Goal: Task Accomplishment & Management: Manage account settings

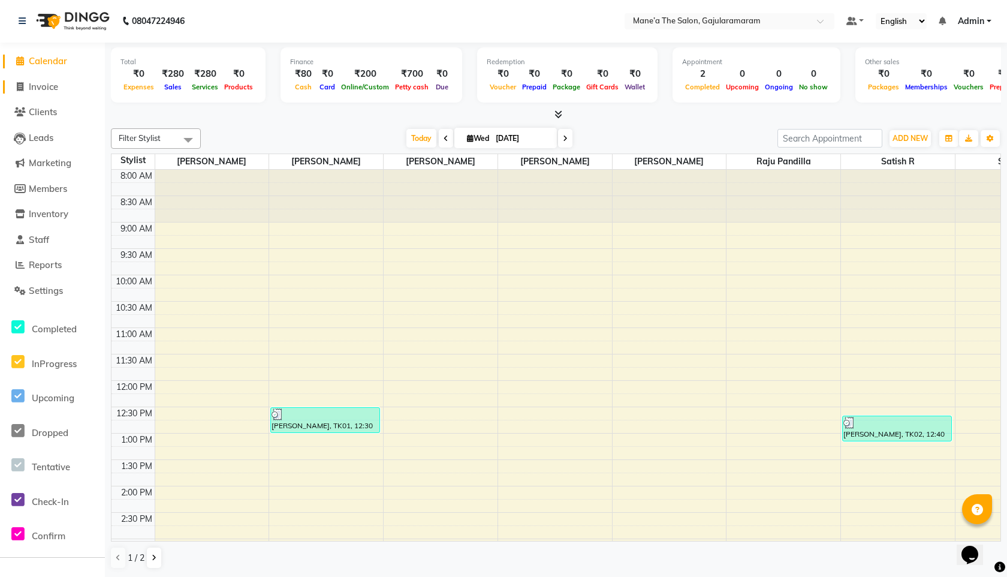
click at [46, 89] on span "Invoice" at bounding box center [43, 86] width 29 height 11
select select "8725"
select select "service"
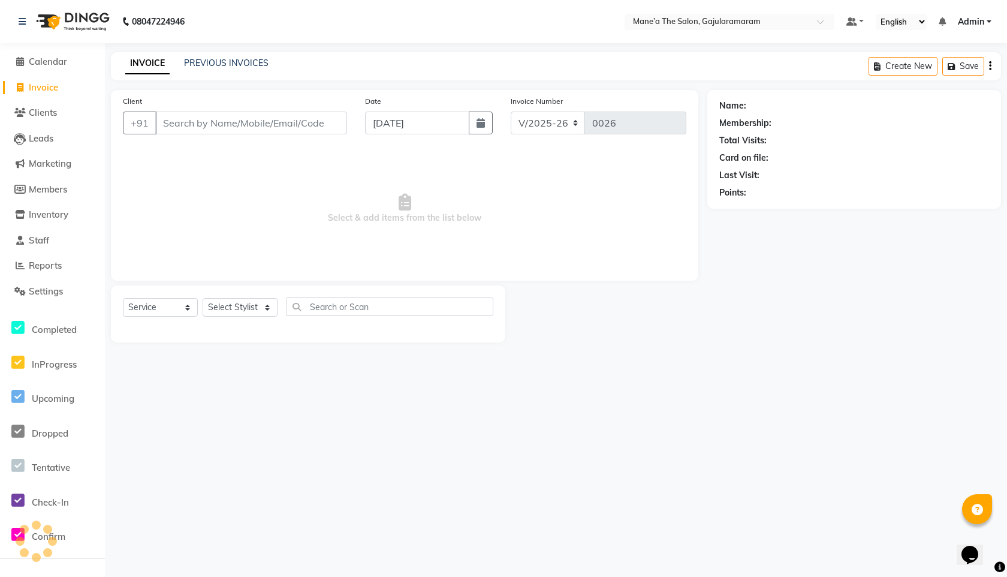
click at [293, 137] on div "Client +91" at bounding box center [235, 119] width 242 height 49
click at [289, 120] on input "Client" at bounding box center [251, 122] width 192 height 23
type input "8106244332"
click at [328, 127] on span "Add Client" at bounding box center [316, 123] width 47 height 12
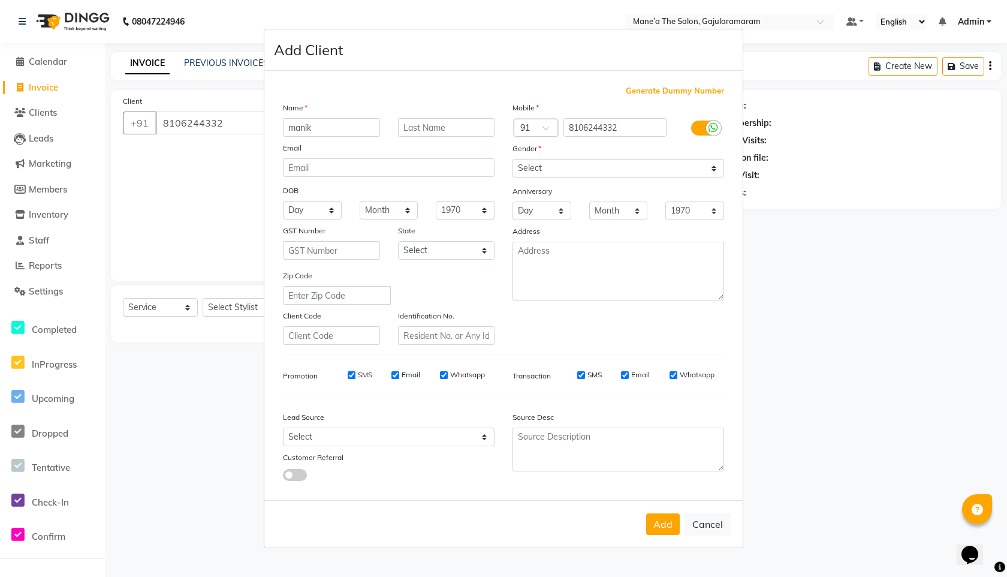
type input "manik"
drag, startPoint x: 328, startPoint y: 111, endPoint x: 328, endPoint y: 118, distance: 7.2
click at [328, 111] on div "Name" at bounding box center [389, 109] width 230 height 17
click at [328, 123] on input "manik" at bounding box center [331, 127] width 97 height 19
type input "[PERSON_NAME]"
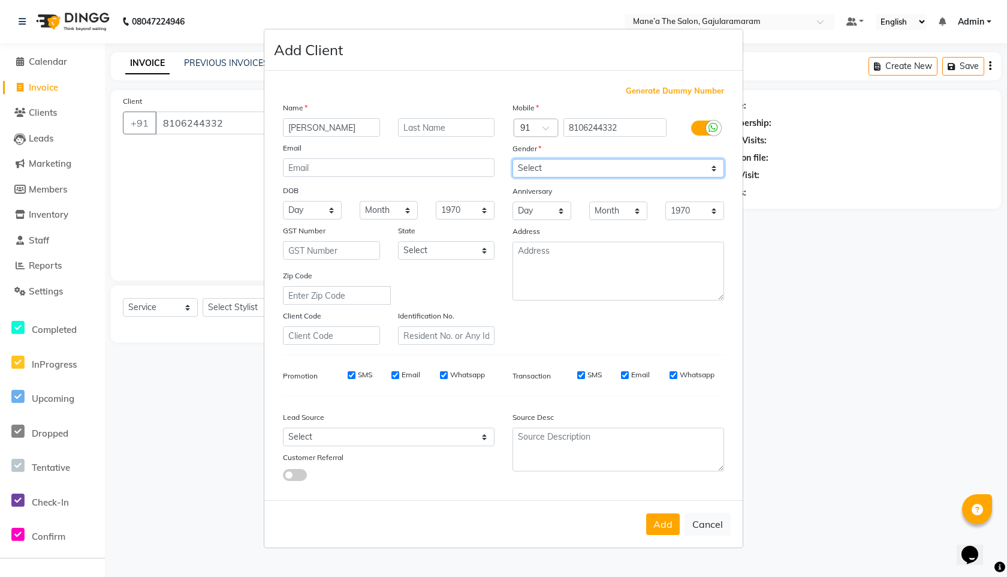
click at [550, 170] on select "Select Male Female Other Prefer Not To Say" at bounding box center [619, 168] width 212 height 19
select select "male"
click at [513, 159] on select "Select Male Female Other Prefer Not To Say" at bounding box center [619, 168] width 212 height 19
click at [651, 527] on button "Add" at bounding box center [663, 524] width 34 height 22
select select
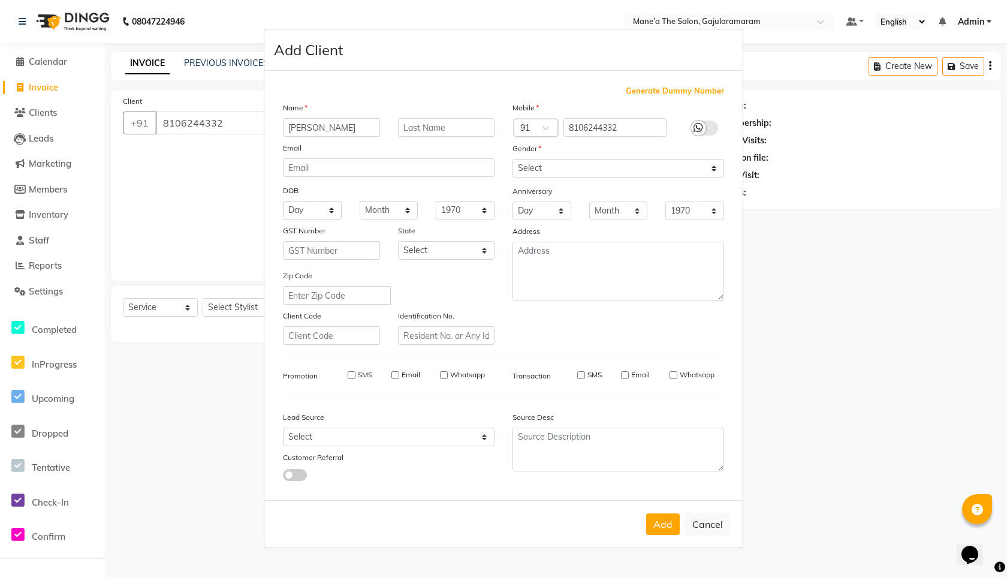
select select
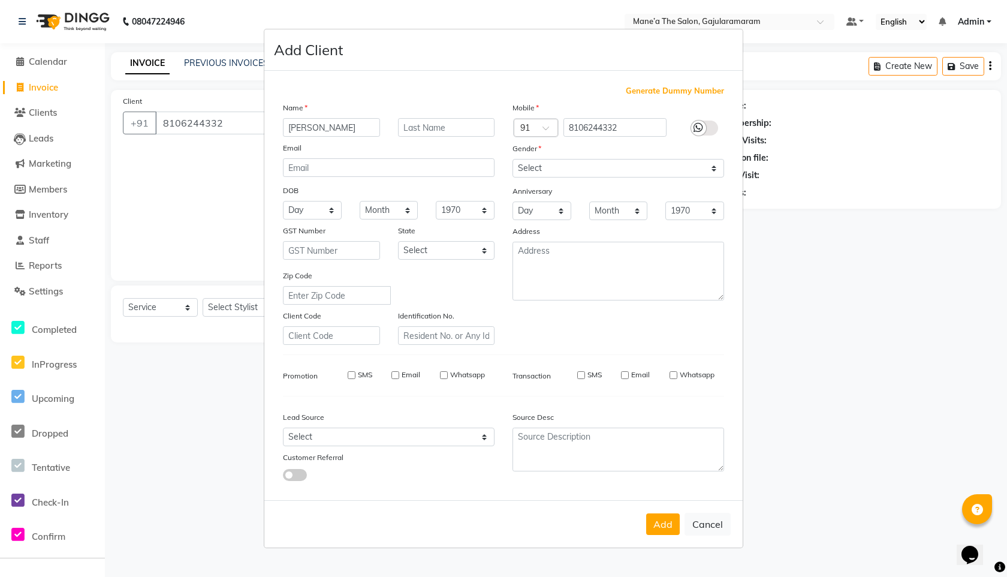
select select
checkbox input "false"
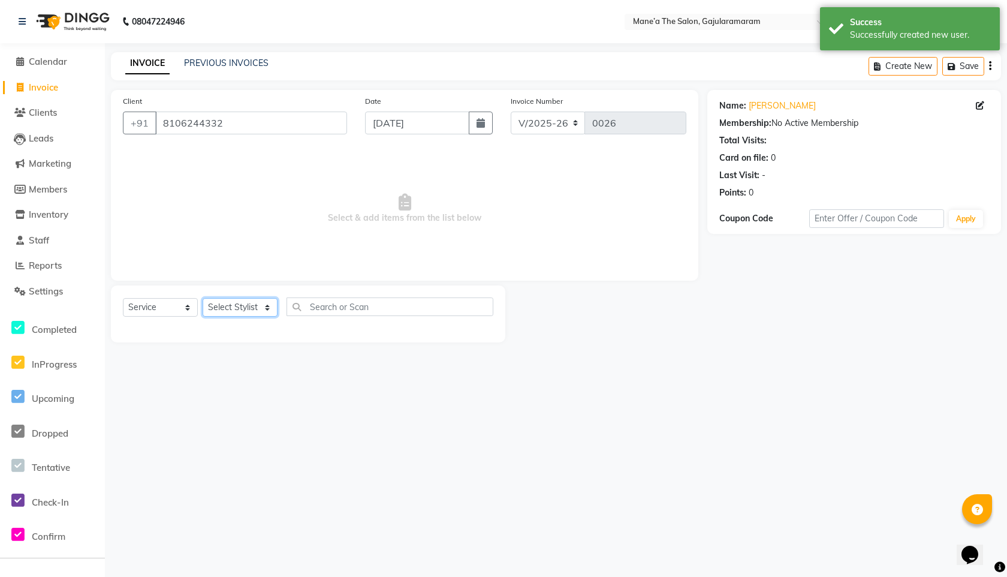
click at [227, 305] on select "Select Stylist Admin Front Desk [PERSON_NAME] Ch ⁠[PERSON_NAME] Raju Pandilla […" at bounding box center [240, 307] width 75 height 19
select select "88634"
click at [203, 298] on select "Select Stylist Admin Front Desk [PERSON_NAME] Ch ⁠[PERSON_NAME] Raju Pandilla […" at bounding box center [240, 307] width 75 height 19
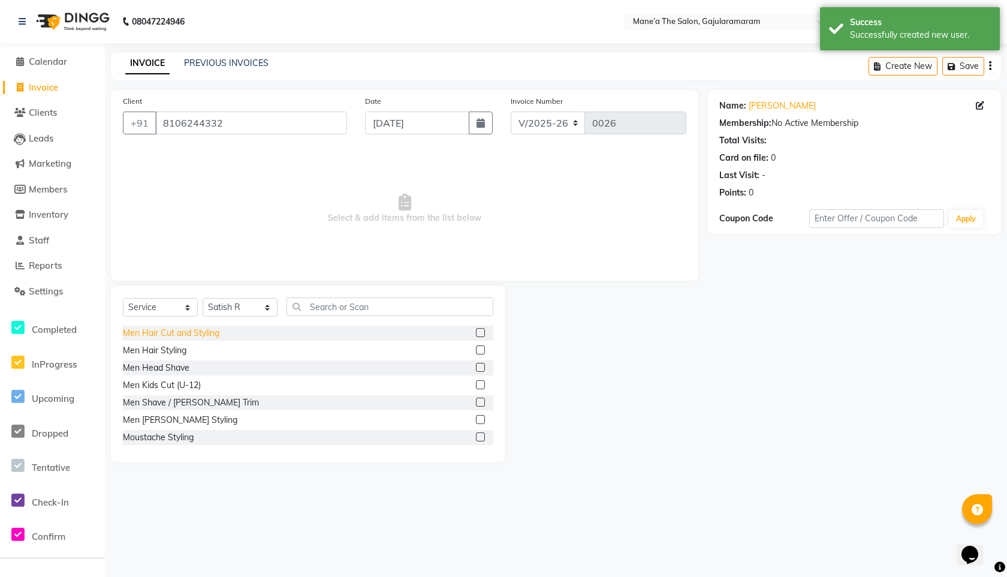
click at [185, 338] on div "Men Hair Cut and Styling" at bounding box center [171, 333] width 97 height 13
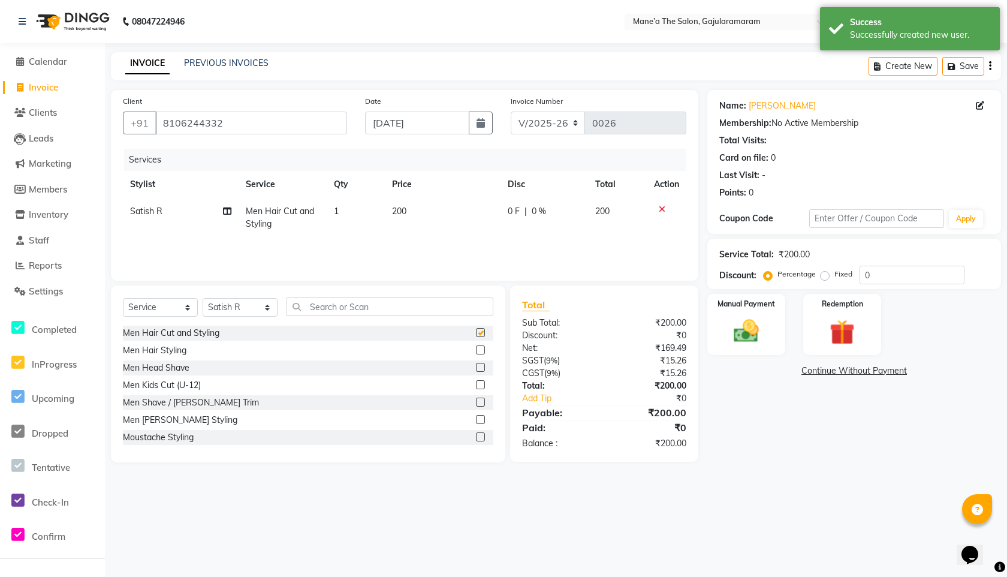
checkbox input "false"
click at [185, 404] on div "Men Shave / [PERSON_NAME] Trim" at bounding box center [191, 402] width 136 height 13
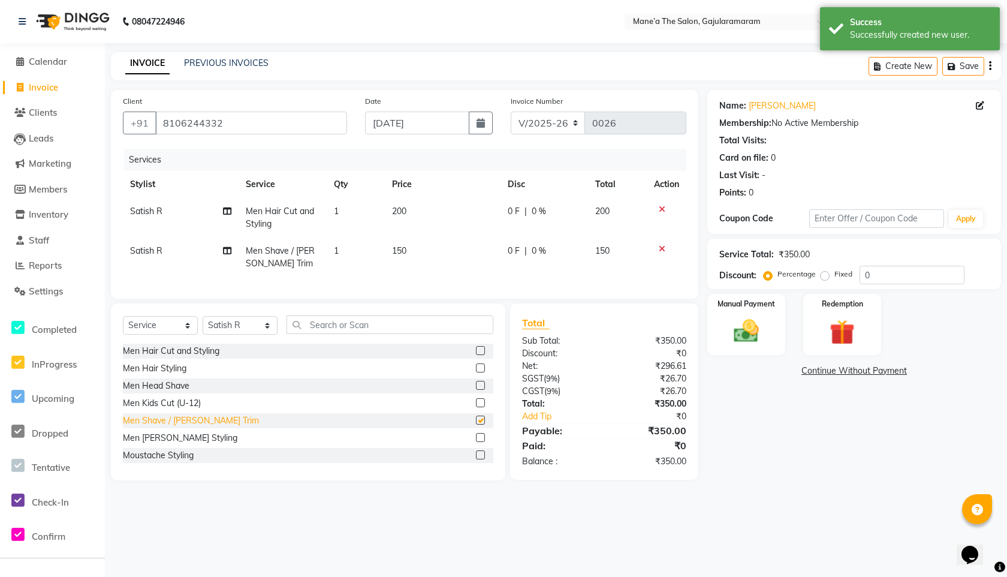
checkbox input "false"
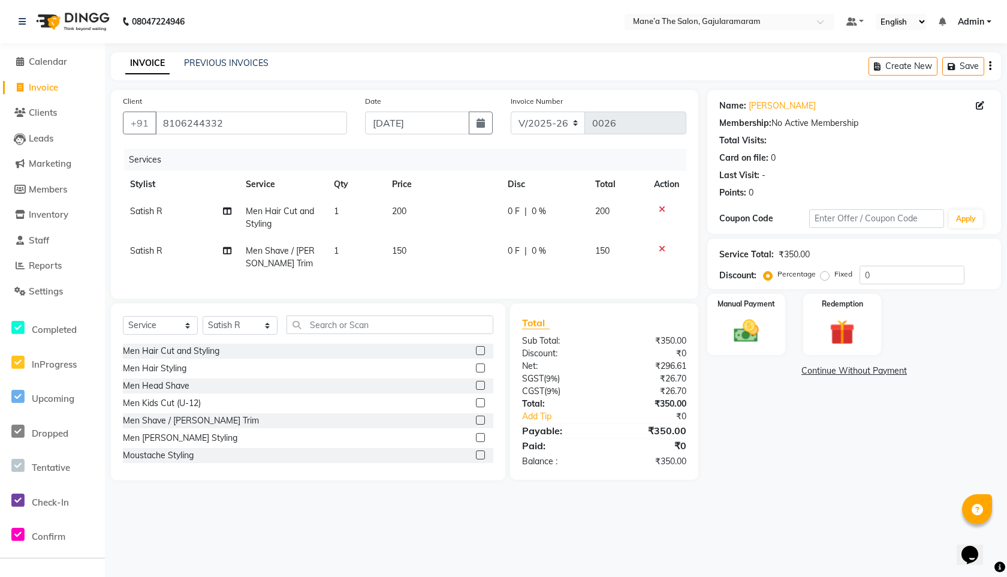
click at [515, 251] on span "0 F" at bounding box center [514, 251] width 12 height 13
select select "88634"
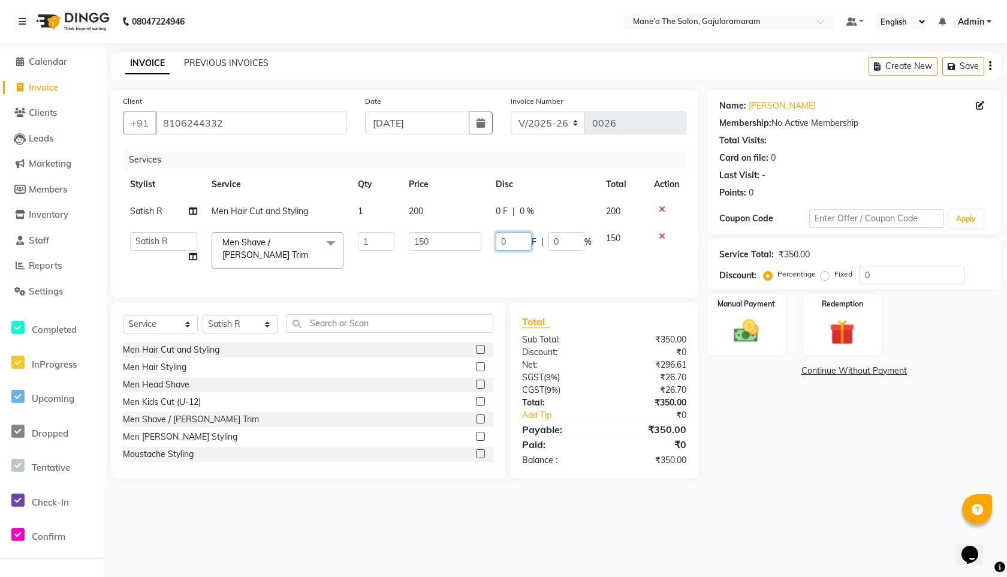
click at [514, 239] on input "0" at bounding box center [514, 241] width 36 height 19
type input "50"
click at [526, 278] on div "Services Stylist Service Qty Price Disc Total Action Satish R Men Hair Cut and …" at bounding box center [404, 217] width 563 height 137
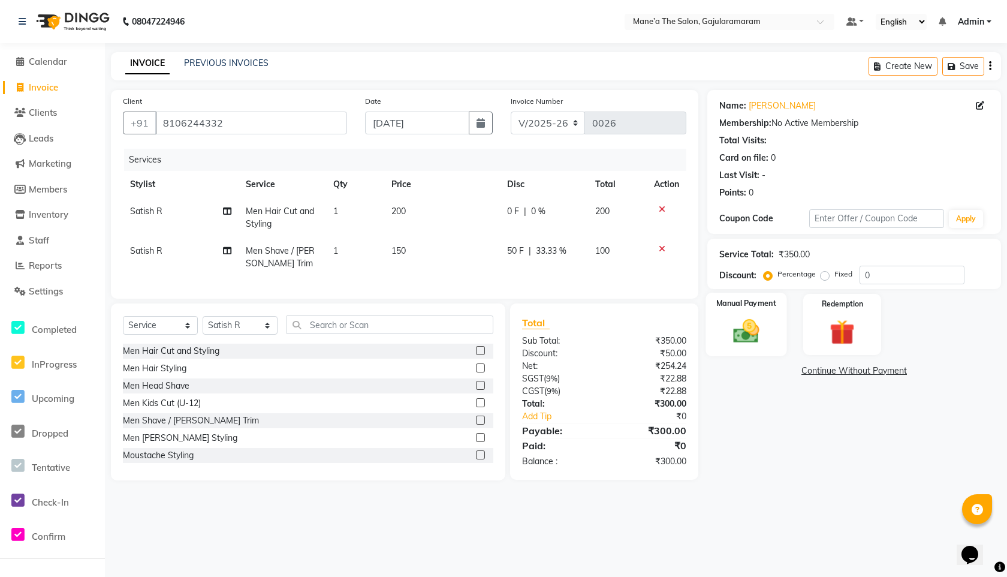
click at [758, 308] on label "Manual Payment" at bounding box center [746, 302] width 60 height 11
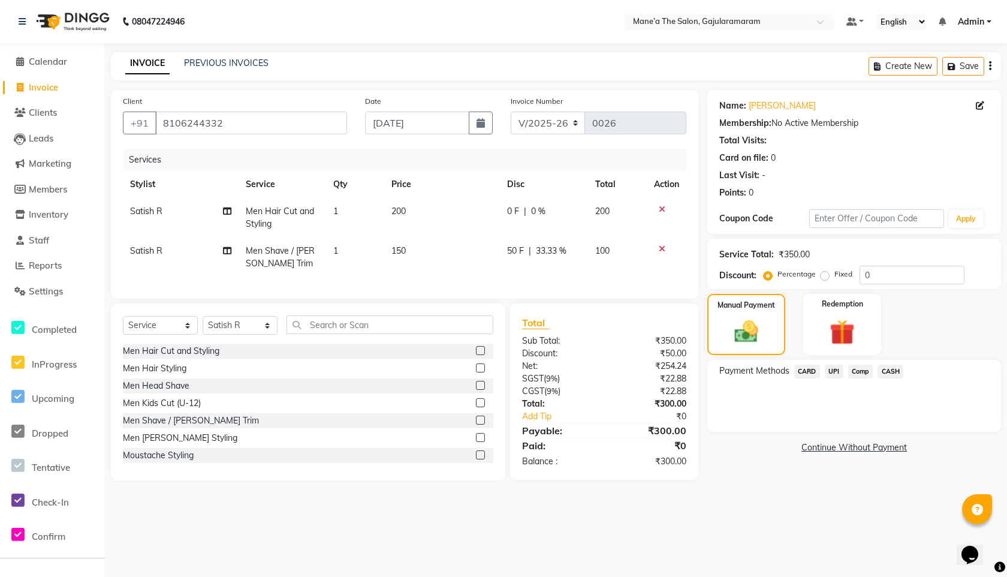
click at [890, 370] on span "CASH" at bounding box center [891, 371] width 26 height 14
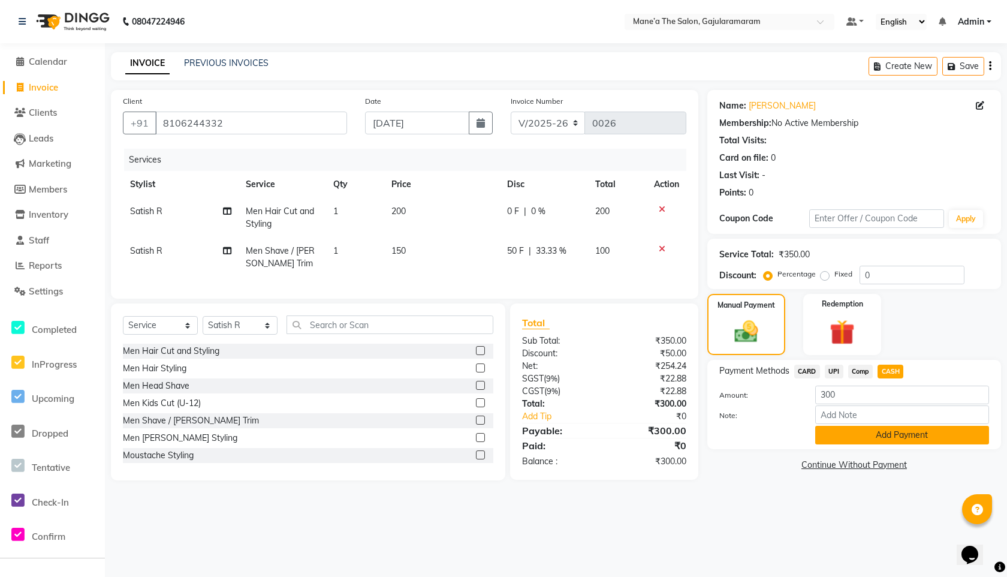
click at [897, 433] on button "Add Payment" at bounding box center [902, 435] width 174 height 19
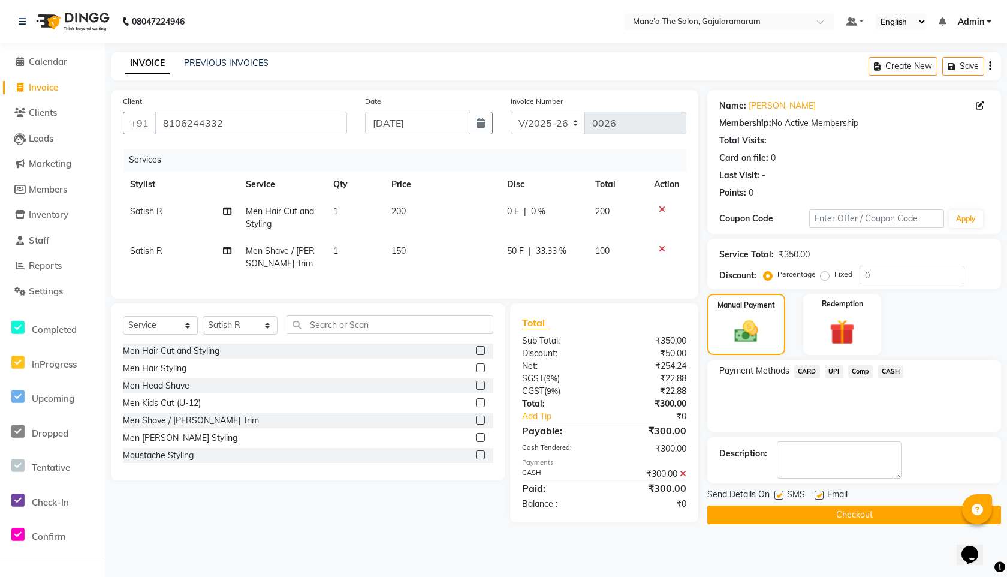
click at [803, 516] on button "Checkout" at bounding box center [854, 514] width 294 height 19
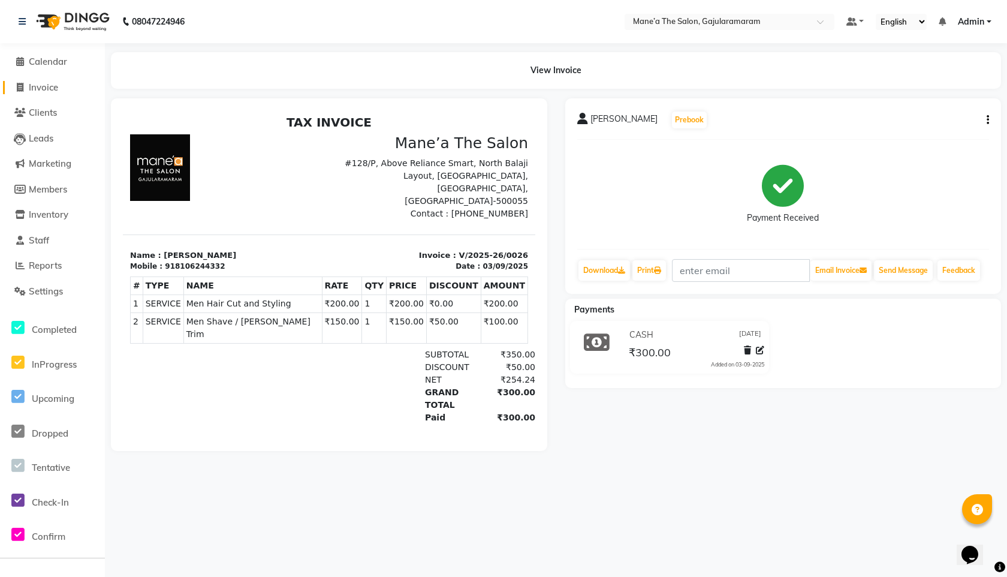
click at [77, 91] on link "Invoice" at bounding box center [52, 88] width 99 height 14
select select "service"
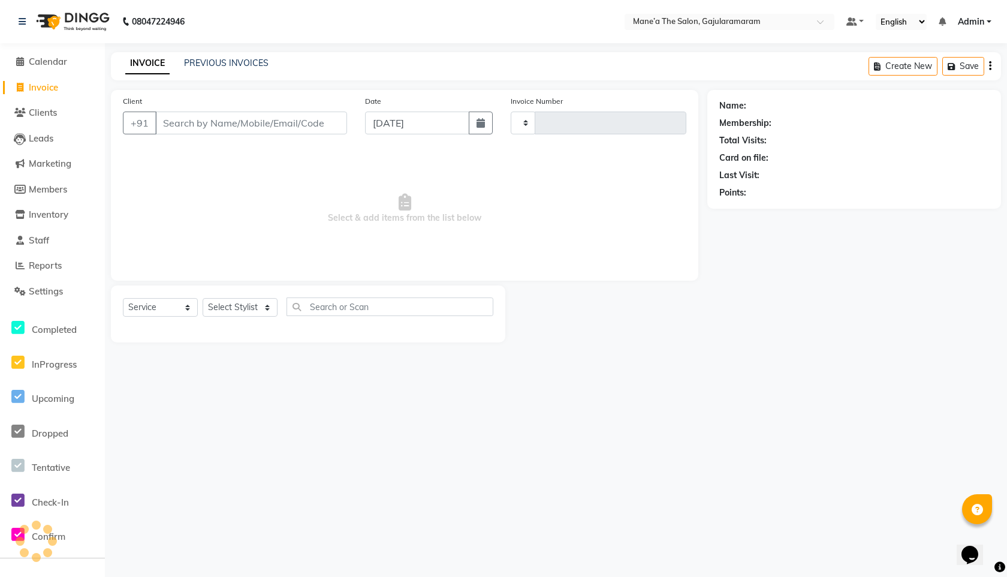
type input "0027"
select select "8725"
click at [280, 120] on input "Client" at bounding box center [251, 122] width 192 height 23
type input "9848814342"
click at [328, 121] on span "Add Client" at bounding box center [316, 123] width 47 height 12
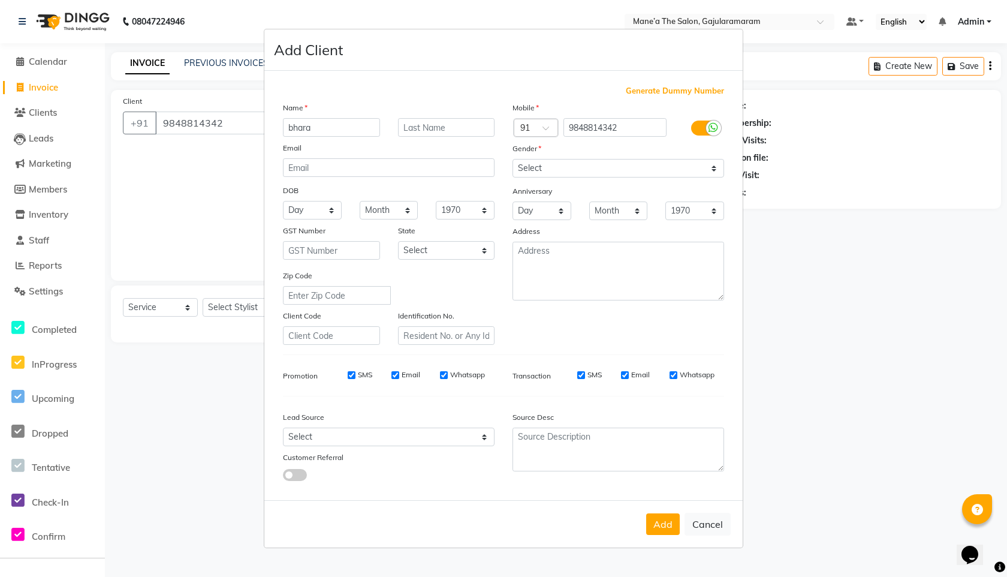
type input "bharat"
type input "[PERSON_NAME]"
click at [664, 179] on div "Mobile Country Code × 91 9848814342 Gender Select Male Female Other Prefer Not …" at bounding box center [619, 222] width 230 height 243
click at [664, 171] on select "Select Male Female Other Prefer Not To Say" at bounding box center [619, 168] width 212 height 19
select select "male"
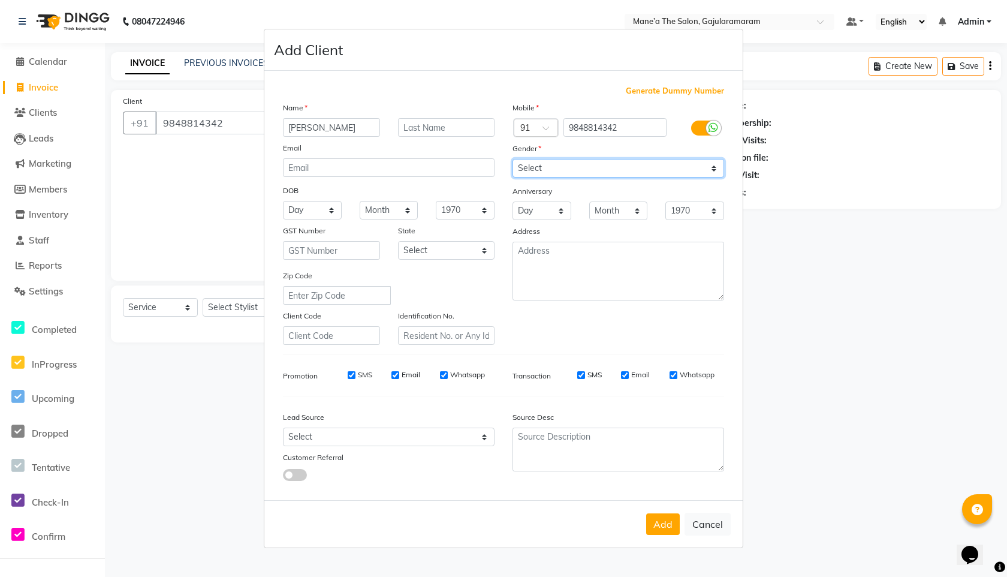
click at [513, 159] on select "Select Male Female Other Prefer Not To Say" at bounding box center [619, 168] width 212 height 19
click at [666, 532] on button "Add" at bounding box center [663, 524] width 34 height 22
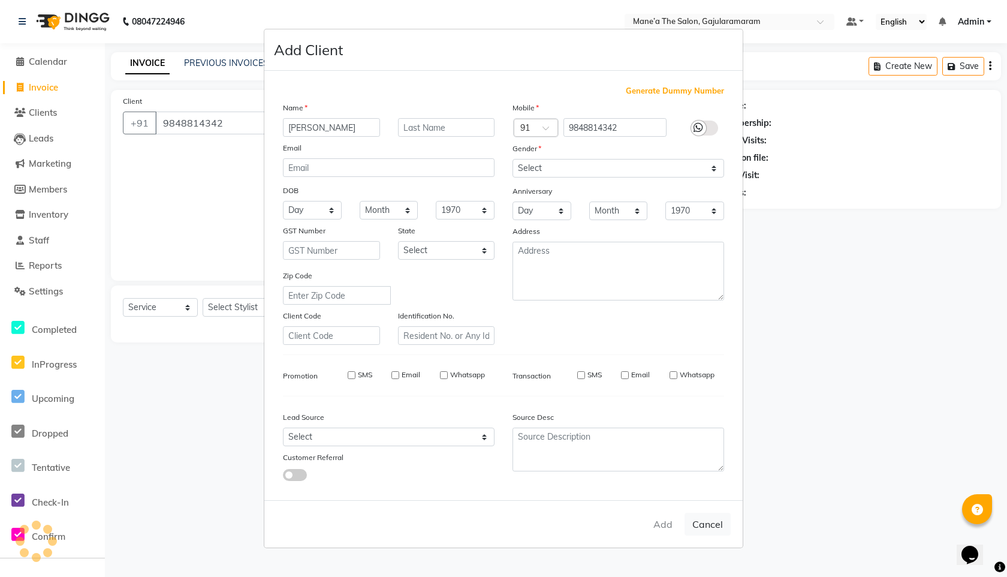
select select
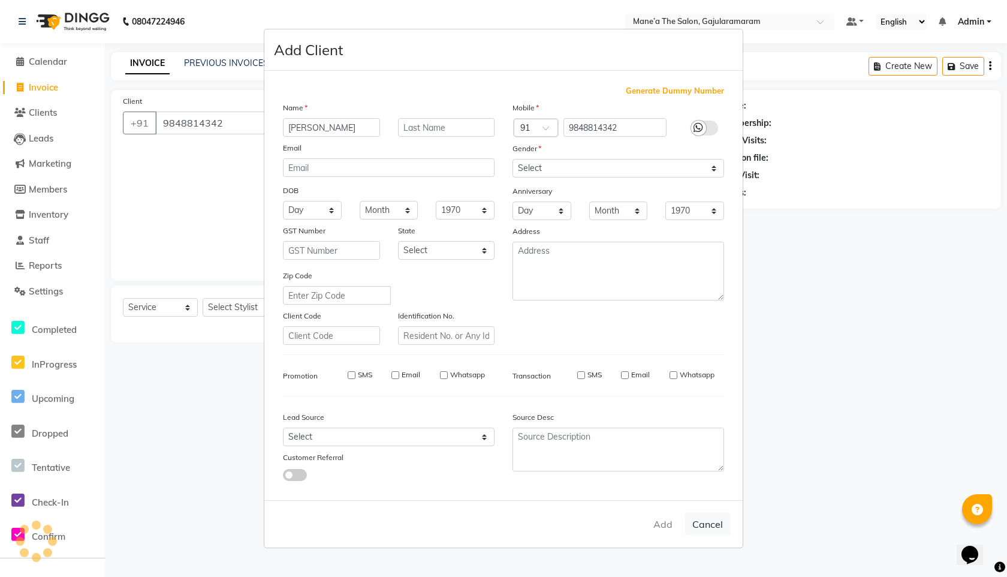
select select
checkbox input "false"
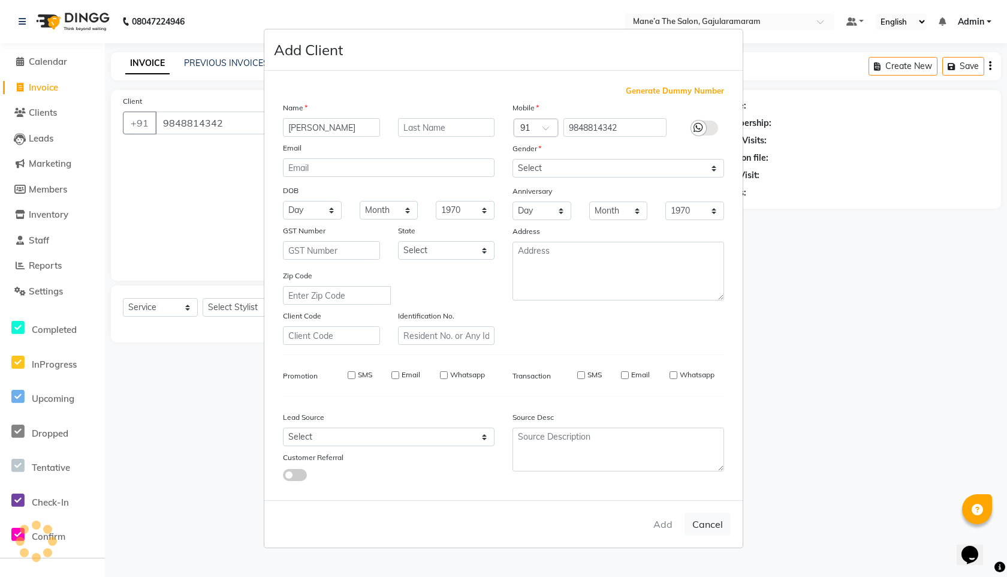
checkbox input "false"
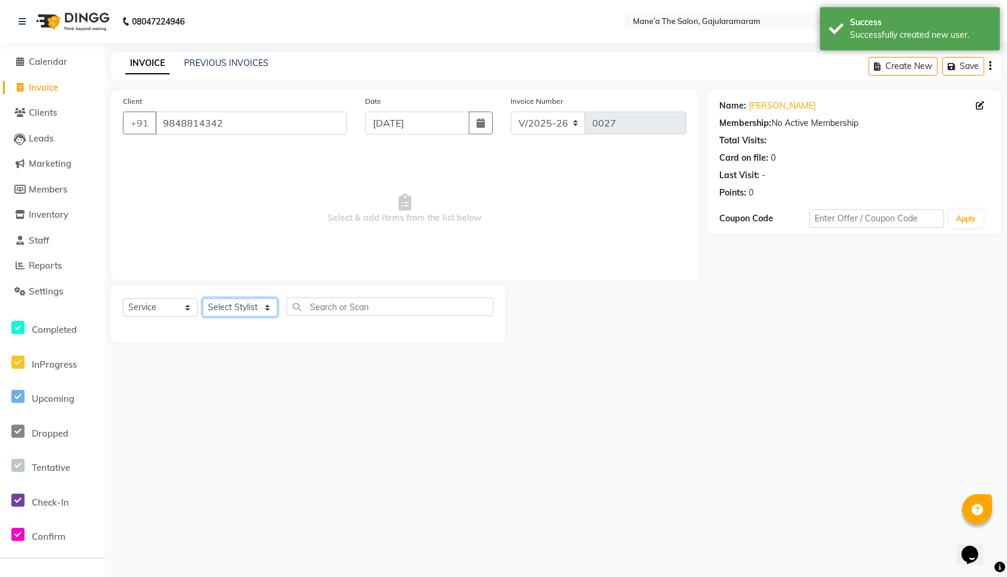
click at [261, 305] on select "Select Stylist Admin Front Desk [PERSON_NAME] Ch ⁠[PERSON_NAME] Raju Pandilla […" at bounding box center [240, 307] width 75 height 19
select select "88635"
click at [203, 298] on select "Select Stylist Admin Front Desk [PERSON_NAME] Ch ⁠[PERSON_NAME] Raju Pandilla […" at bounding box center [240, 307] width 75 height 19
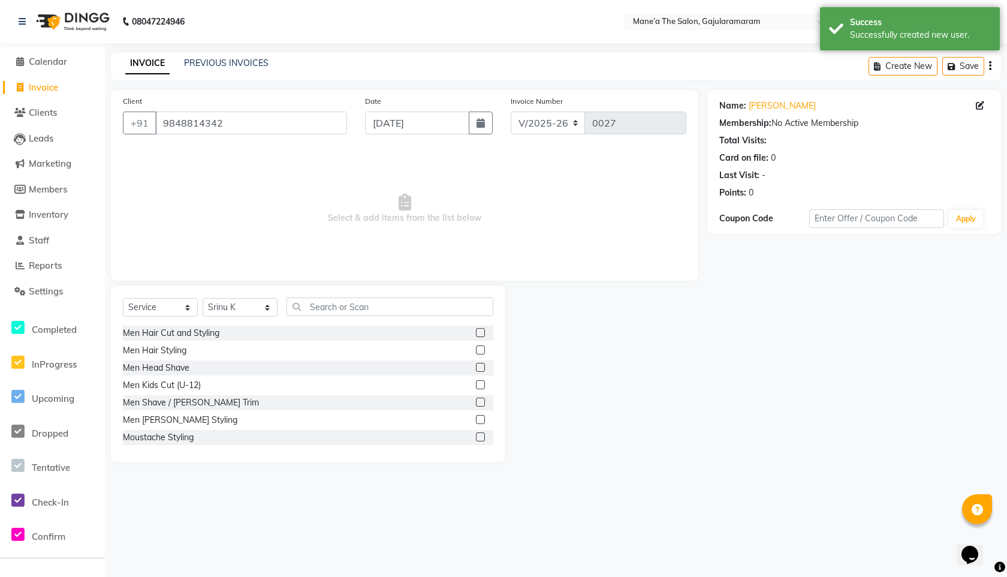
click at [481, 331] on label at bounding box center [480, 332] width 9 height 9
click at [481, 331] on input "checkbox" at bounding box center [480, 333] width 8 height 8
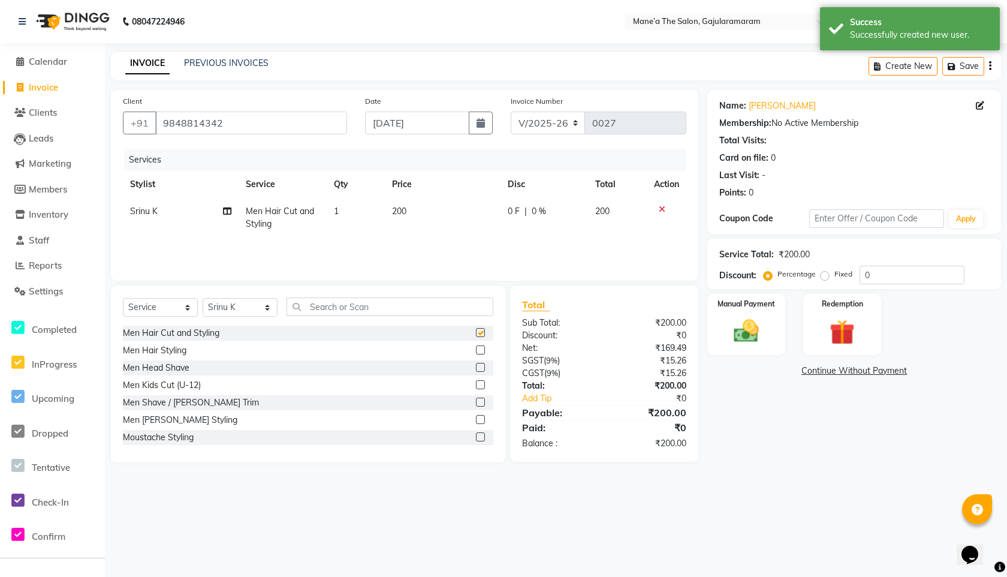
checkbox input "false"
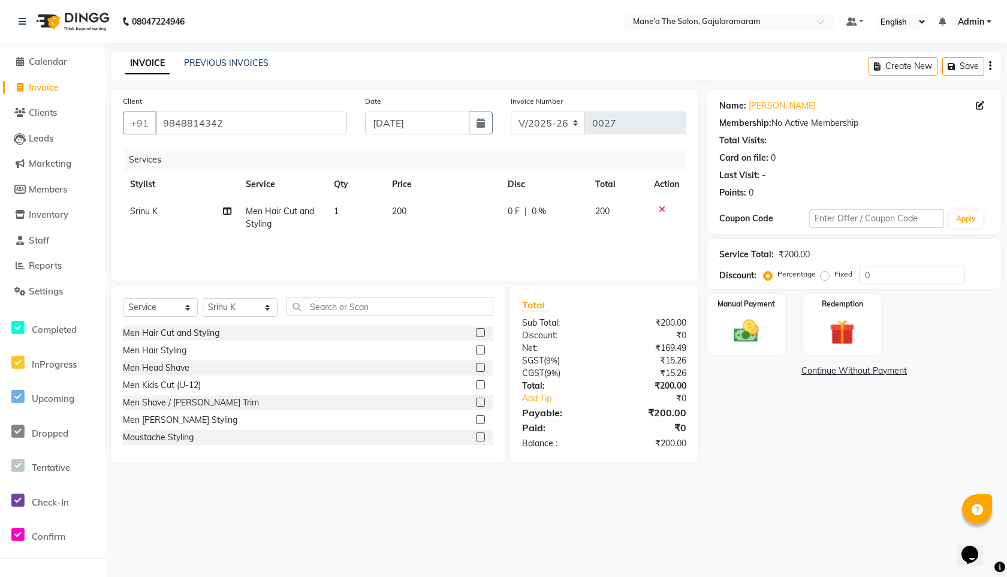
click at [477, 400] on label at bounding box center [480, 401] width 9 height 9
click at [477, 400] on input "checkbox" at bounding box center [480, 403] width 8 height 8
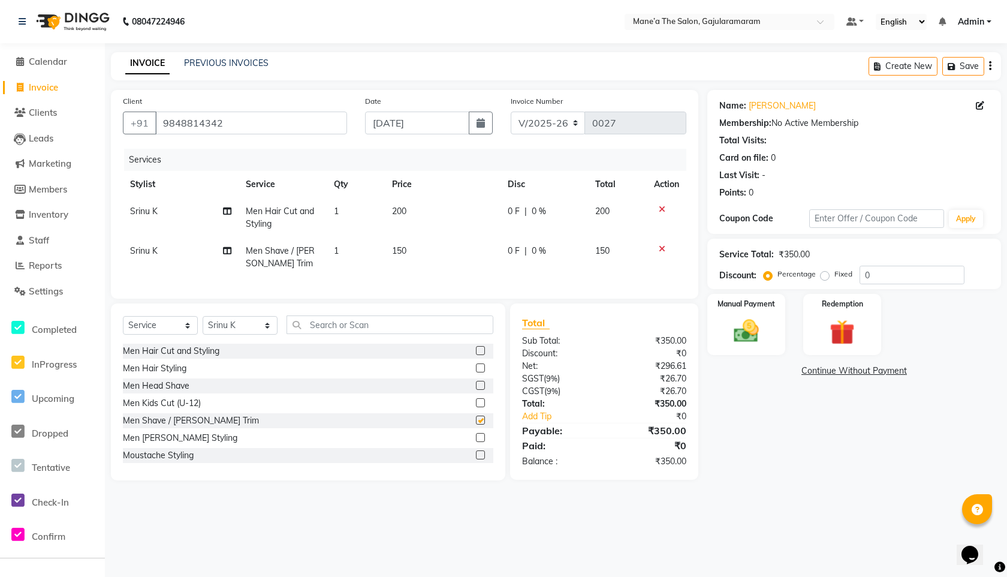
checkbox input "false"
click at [219, 418] on div "Men Shave / [PERSON_NAME] Trim" at bounding box center [308, 420] width 370 height 15
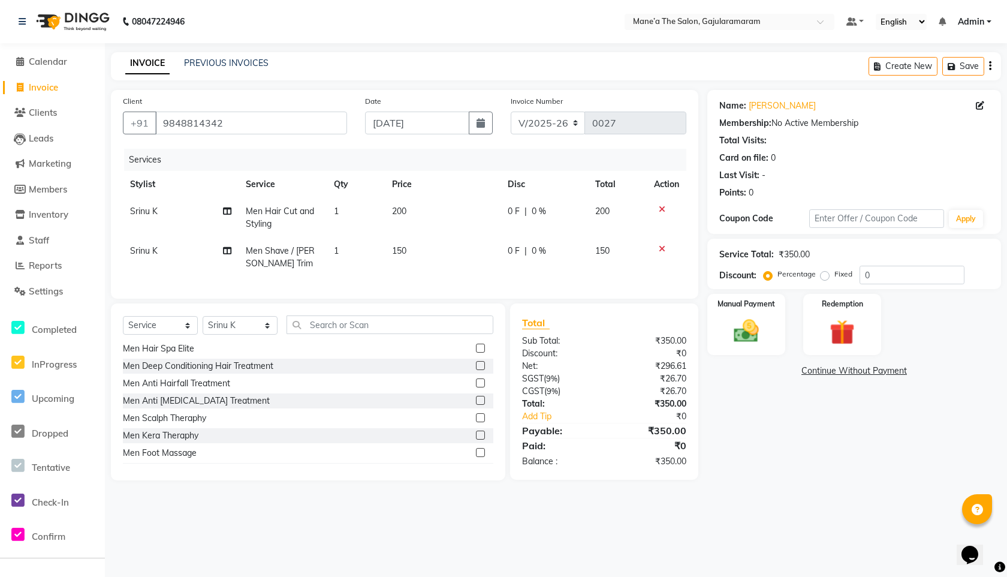
scroll to position [405, 0]
click at [400, 326] on input "text" at bounding box center [390, 324] width 207 height 19
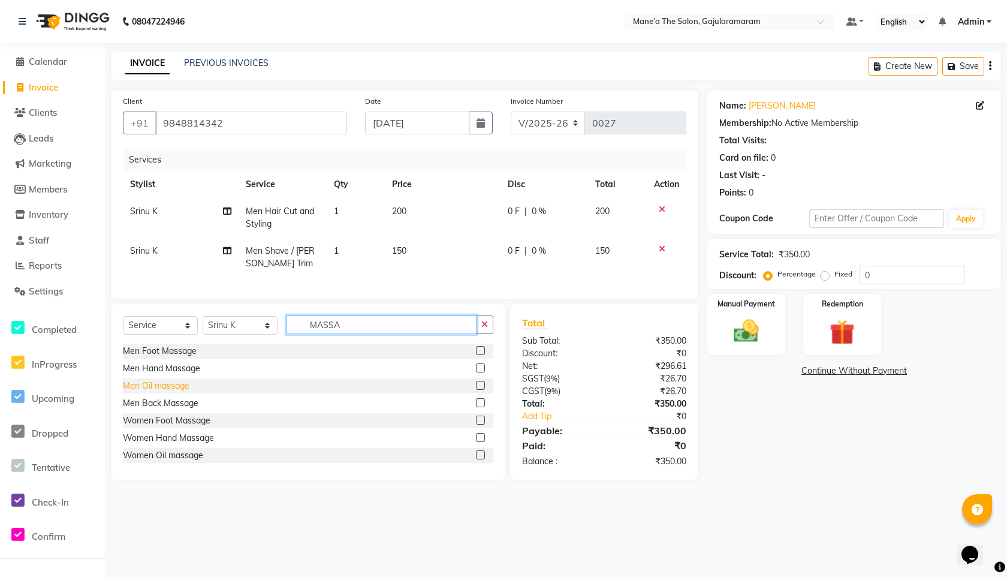
type input "MASSA"
click at [178, 387] on div "Men Oil massage" at bounding box center [156, 385] width 67 height 13
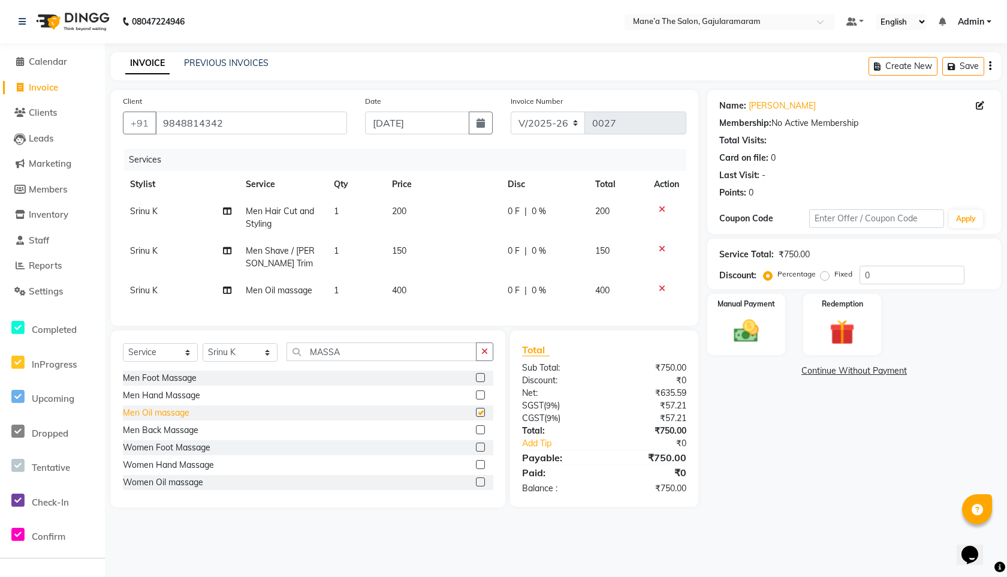
checkbox input "false"
click at [514, 249] on span "0 F" at bounding box center [514, 251] width 12 height 13
select select "88635"
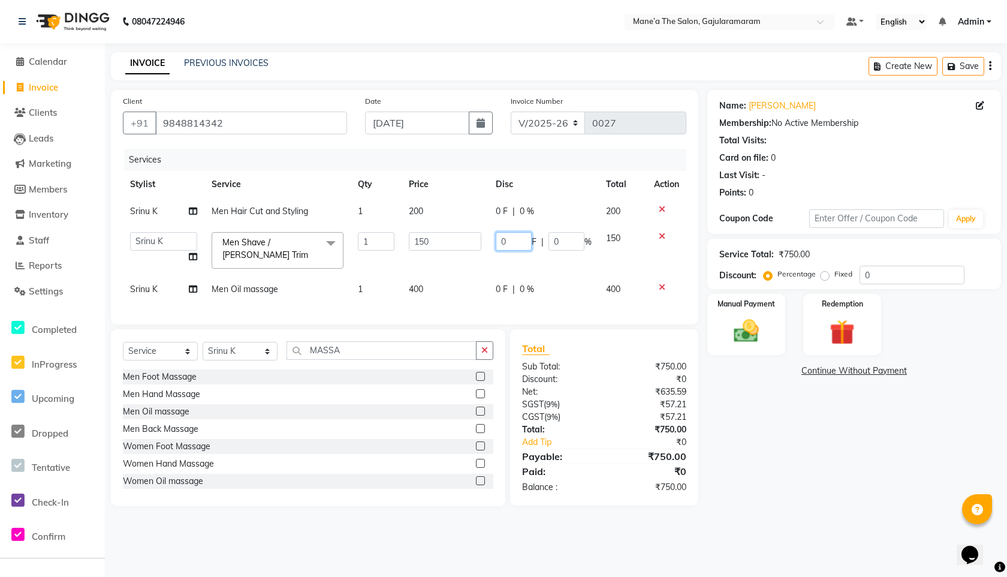
click at [507, 237] on input "0" at bounding box center [514, 241] width 36 height 19
type input "50"
click at [635, 299] on td "400" at bounding box center [623, 289] width 48 height 27
select select "88635"
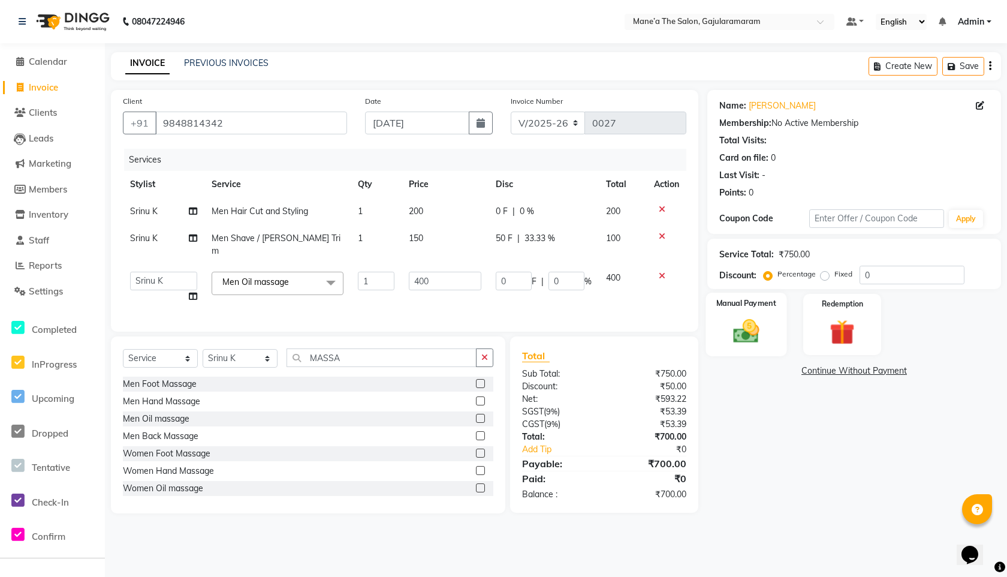
click at [751, 315] on div "Manual Payment" at bounding box center [746, 325] width 81 height 64
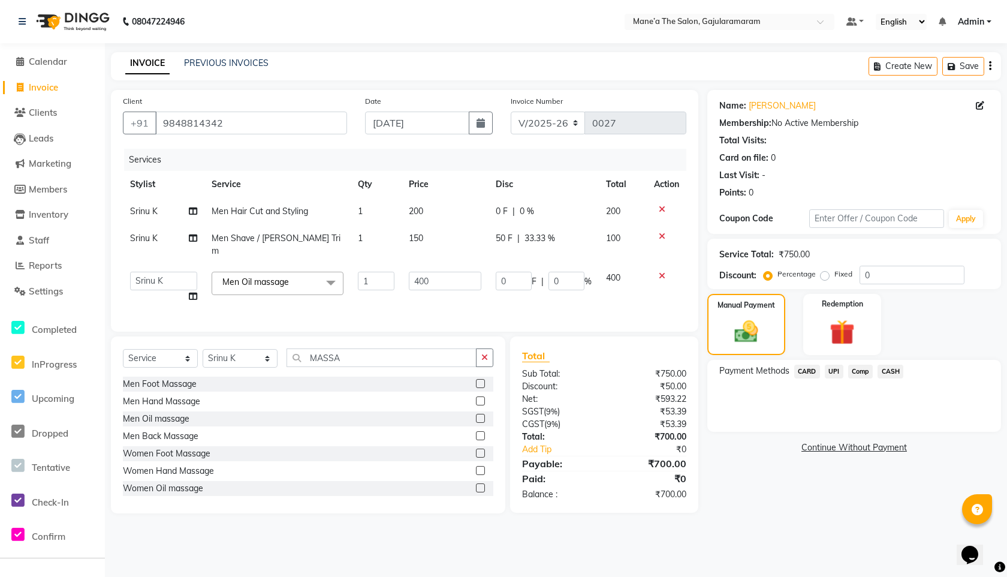
click at [838, 372] on span "UPI" at bounding box center [834, 371] width 19 height 14
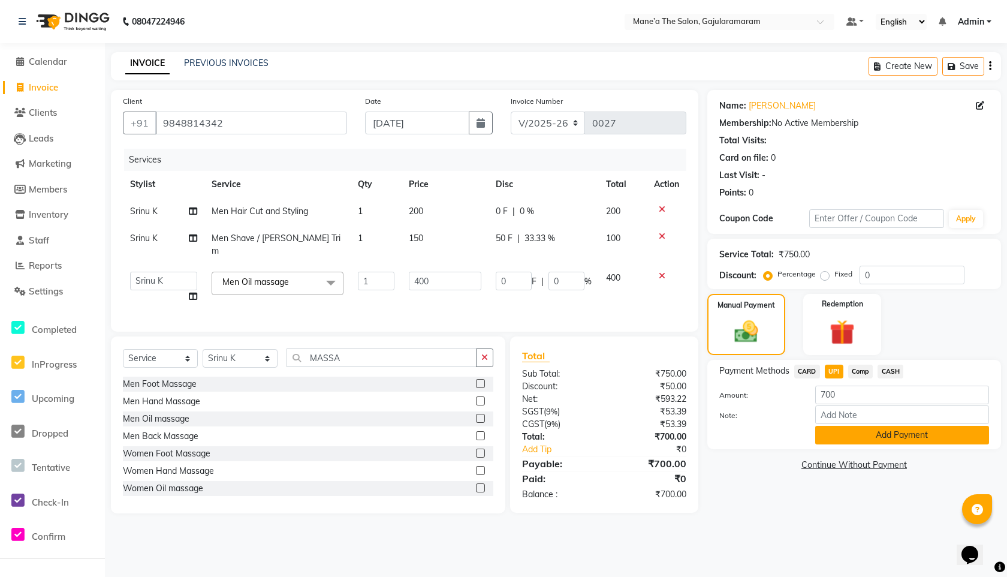
click at [872, 439] on button "Add Payment" at bounding box center [902, 435] width 174 height 19
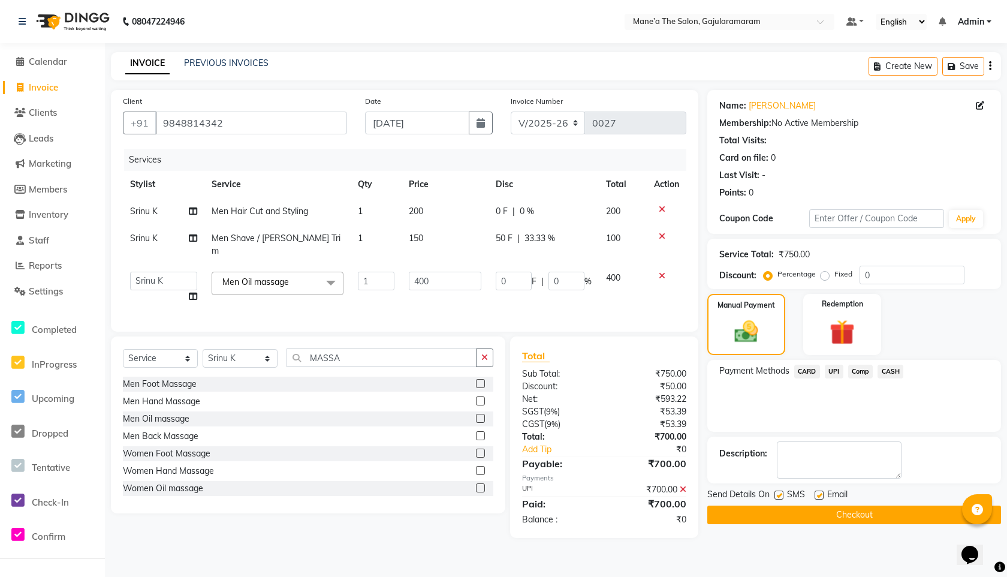
click at [777, 513] on button "Checkout" at bounding box center [854, 514] width 294 height 19
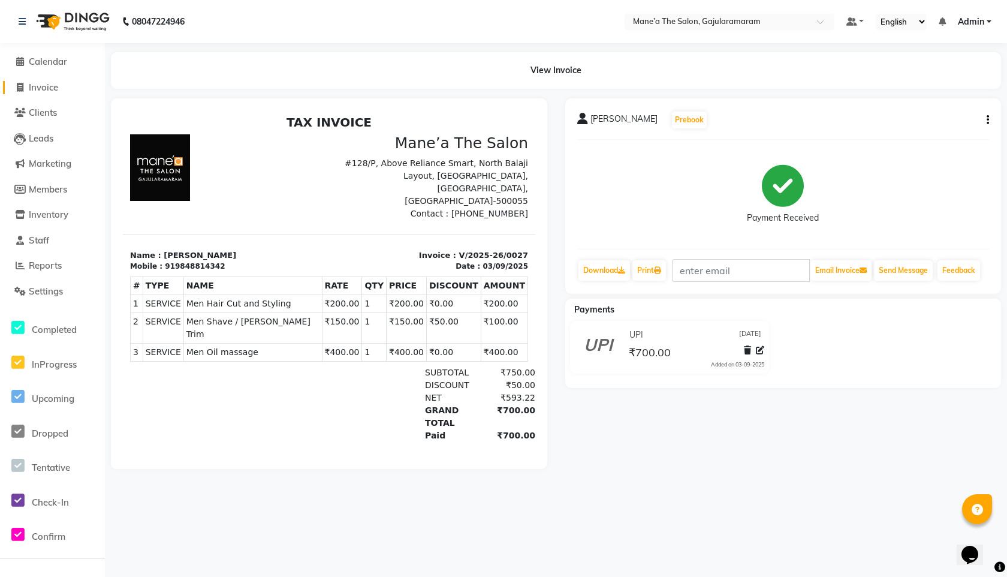
click at [52, 93] on link "Invoice" at bounding box center [52, 88] width 99 height 14
select select "service"
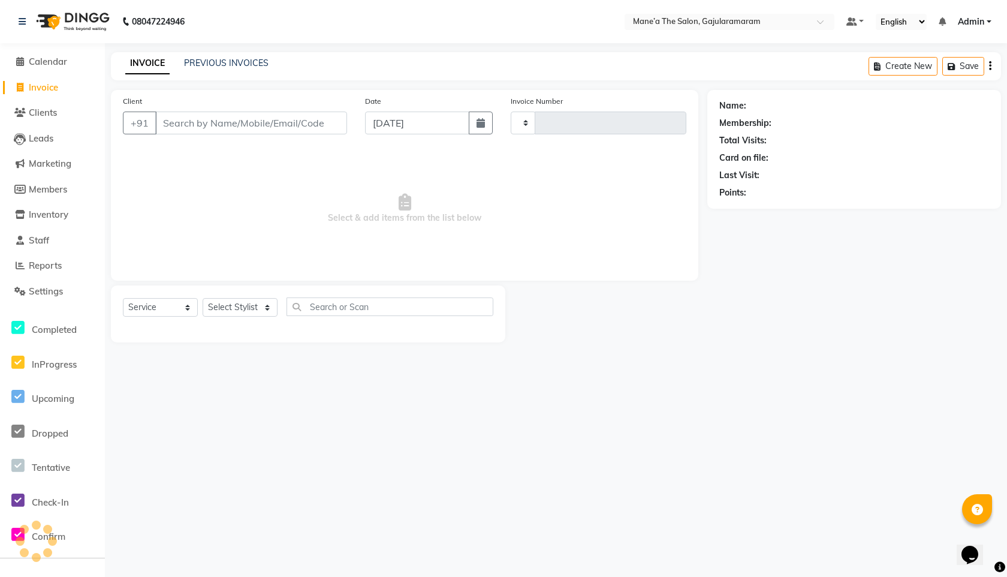
type input "0028"
select select "8725"
click at [45, 122] on li "Clients" at bounding box center [52, 113] width 105 height 26
click at [52, 110] on span "Clients" at bounding box center [43, 112] width 28 height 11
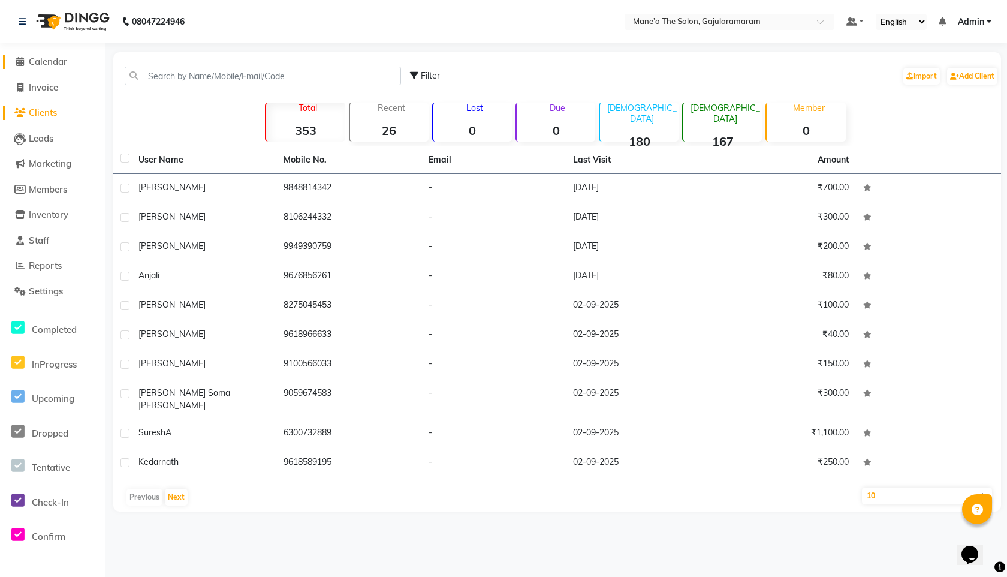
click at [43, 61] on span "Calendar" at bounding box center [48, 61] width 38 height 11
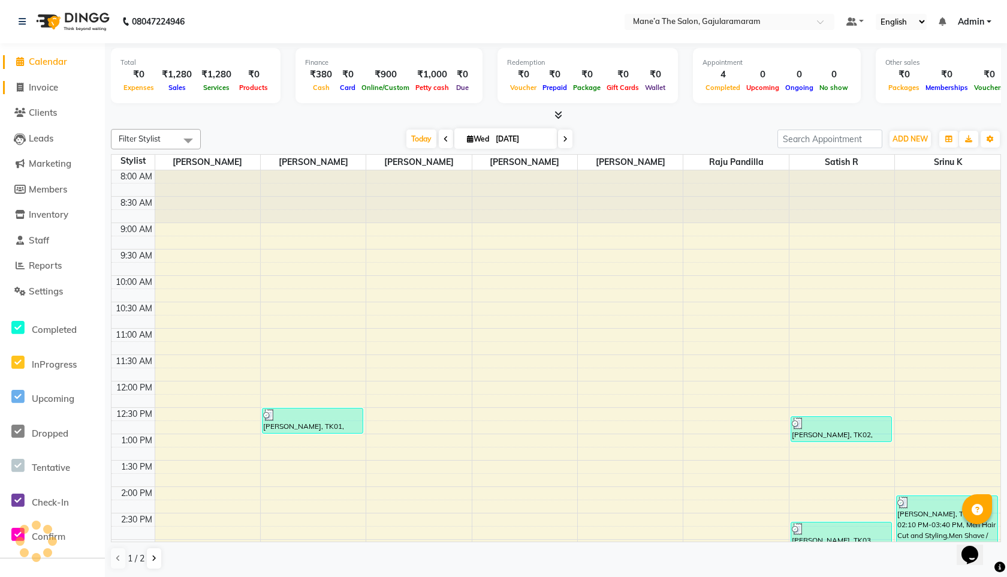
click at [43, 93] on link "Invoice" at bounding box center [52, 88] width 99 height 14
select select "service"
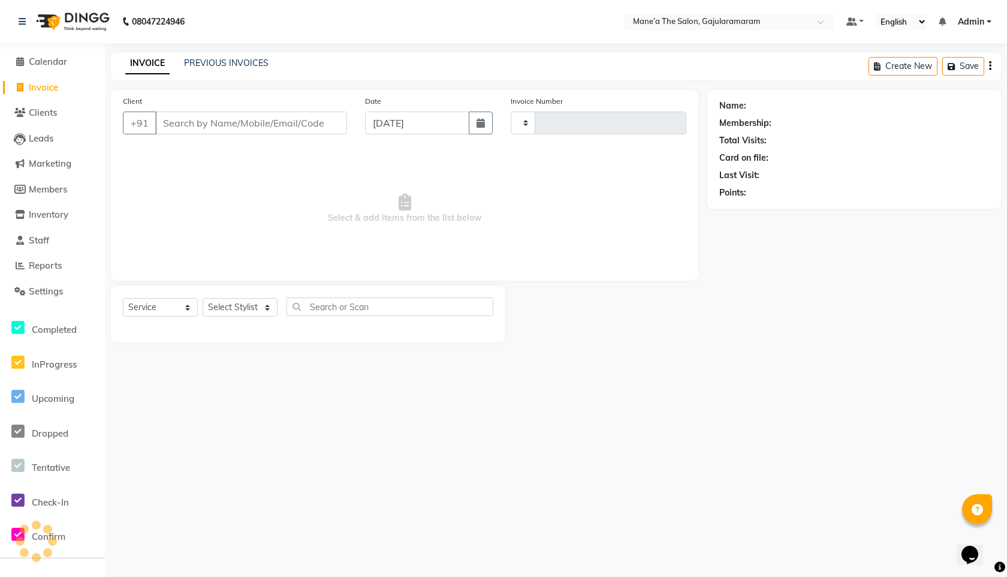
type input "0028"
select select "8725"
click at [261, 58] on link "PREVIOUS INVOICES" at bounding box center [226, 63] width 85 height 11
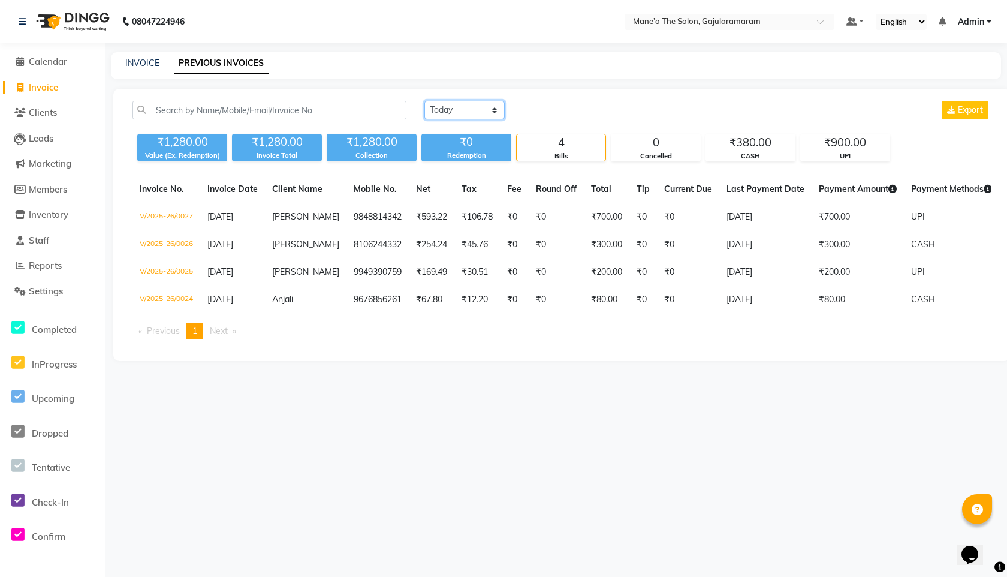
click at [444, 110] on select "Today Yesterday Custom Range" at bounding box center [464, 110] width 80 height 19
click at [424, 101] on select "Today Yesterday Custom Range" at bounding box center [464, 110] width 80 height 19
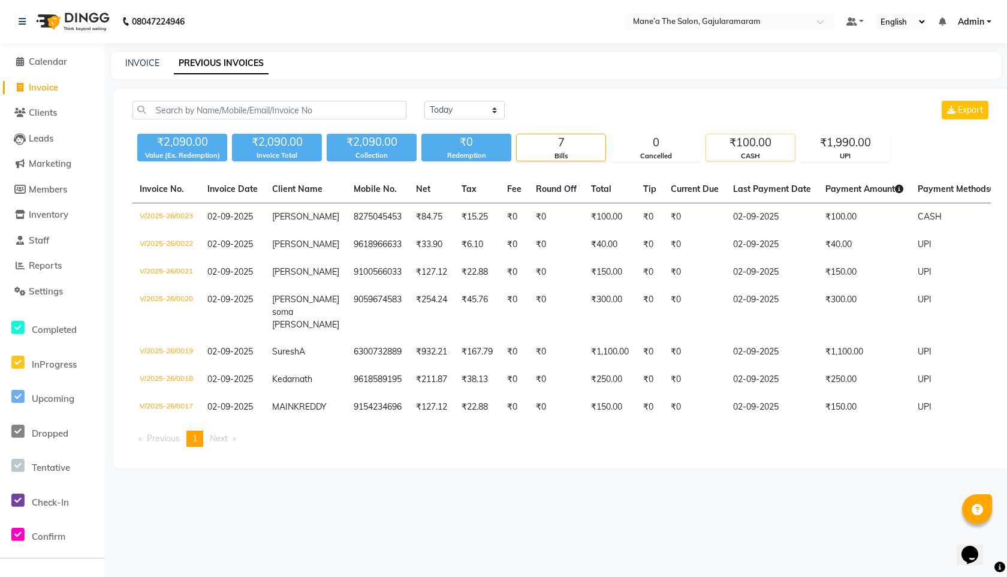
click at [759, 157] on div "CASH" at bounding box center [750, 156] width 89 height 10
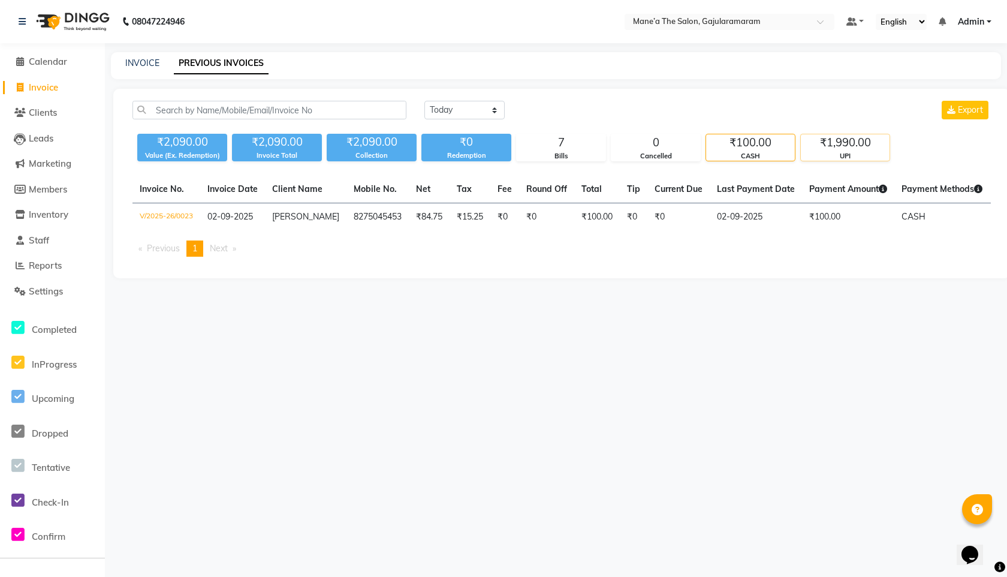
click at [848, 147] on div "₹1,990.00" at bounding box center [845, 142] width 89 height 17
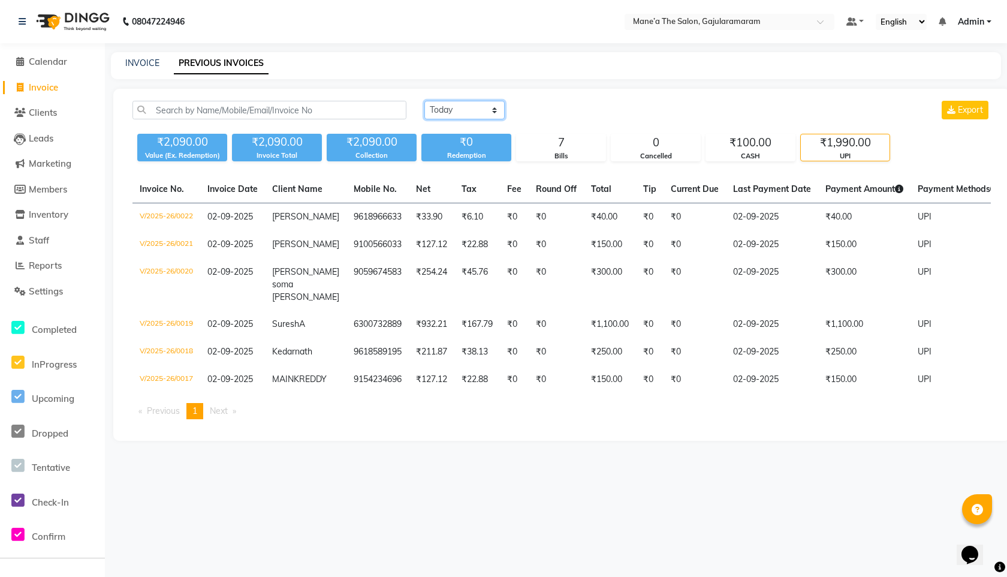
click at [480, 106] on select "Today Yesterday Custom Range" at bounding box center [464, 110] width 80 height 19
click at [424, 101] on select "Today Yesterday Custom Range" at bounding box center [464, 110] width 80 height 19
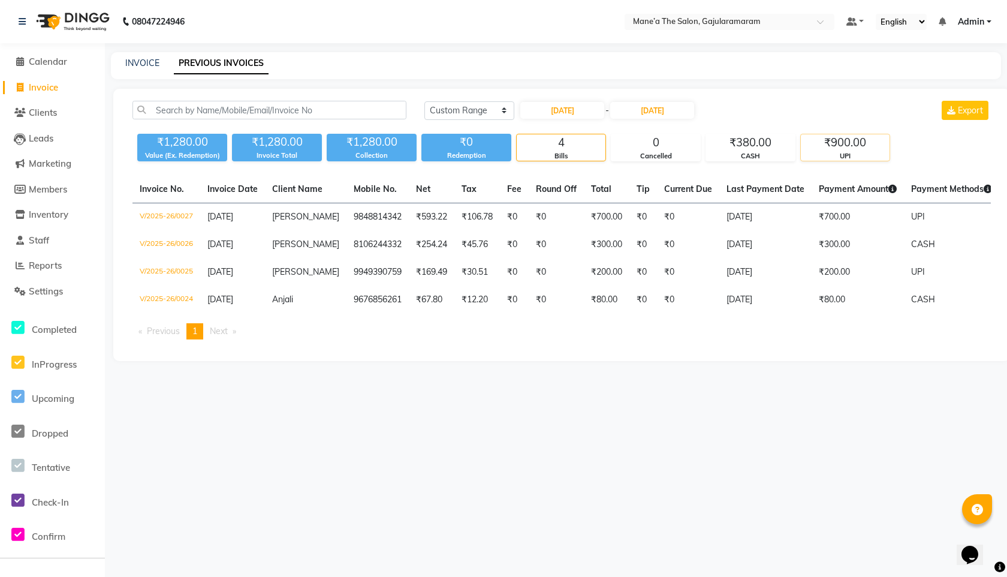
click at [852, 140] on div "₹900.00" at bounding box center [845, 142] width 89 height 17
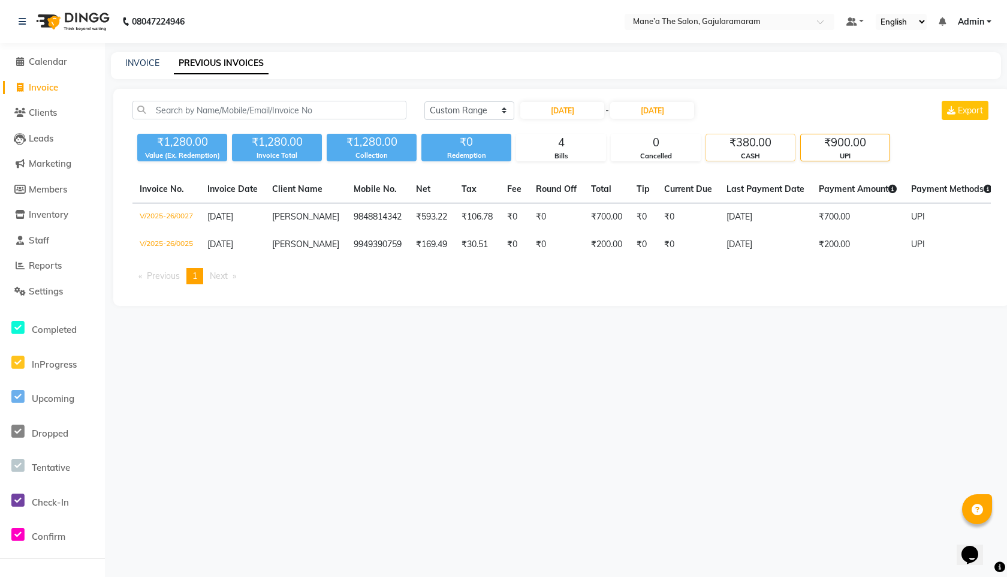
click at [758, 149] on div "₹380.00" at bounding box center [750, 142] width 89 height 17
click at [850, 153] on div "UPI" at bounding box center [845, 156] width 89 height 10
click at [330, 155] on div "Collection" at bounding box center [372, 155] width 90 height 10
click at [263, 150] on div "Invoice Total" at bounding box center [277, 155] width 90 height 10
click at [159, 141] on div "₹1,280.00" at bounding box center [182, 142] width 90 height 17
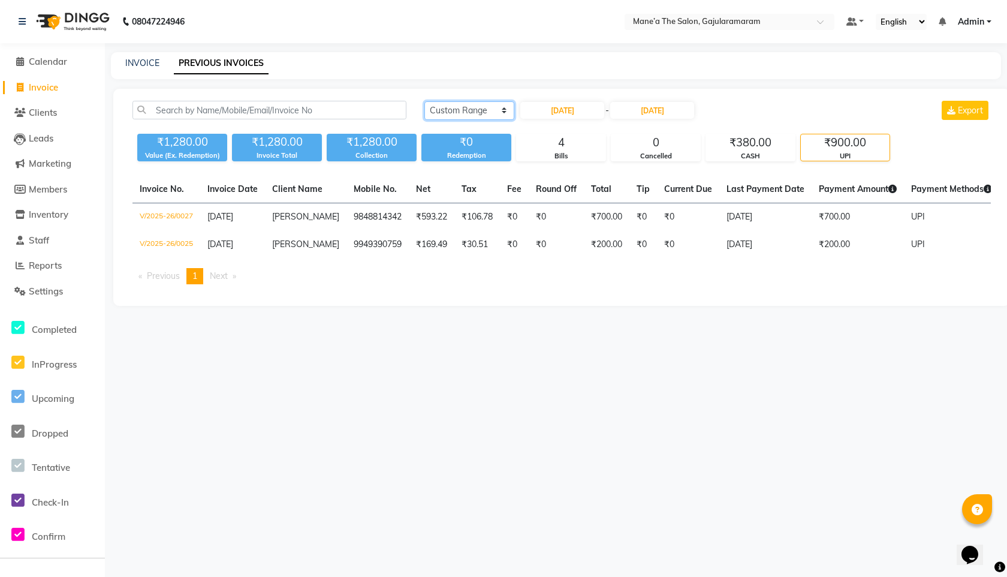
click at [468, 110] on select "Today Yesterday Custom Range" at bounding box center [469, 110] width 90 height 19
click at [424, 101] on select "Today Yesterday Custom Range" at bounding box center [469, 110] width 90 height 19
click at [455, 104] on select "Today Yesterday Custom Range" at bounding box center [469, 110] width 90 height 19
select select "[DATE]"
click at [424, 101] on select "Today Yesterday Custom Range" at bounding box center [469, 110] width 90 height 19
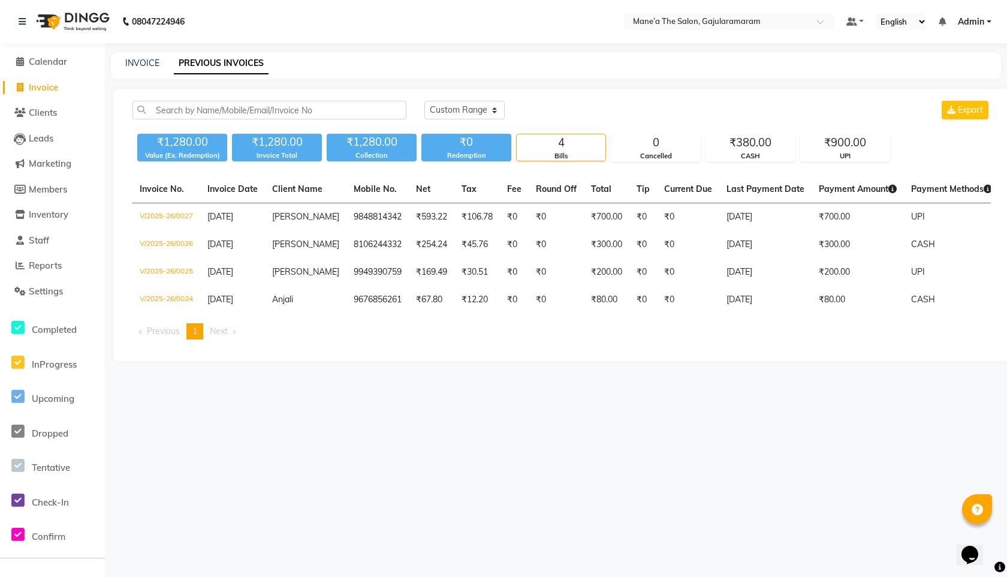
click at [561, 146] on div "4" at bounding box center [561, 142] width 89 height 17
click at [649, 150] on div "0" at bounding box center [655, 142] width 89 height 17
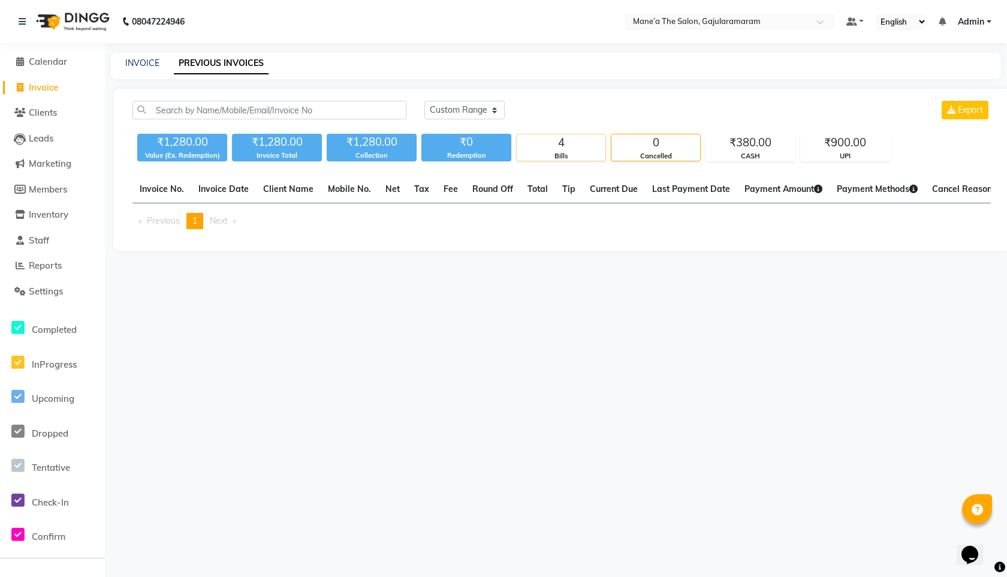
click at [576, 154] on div "Bills" at bounding box center [561, 156] width 89 height 10
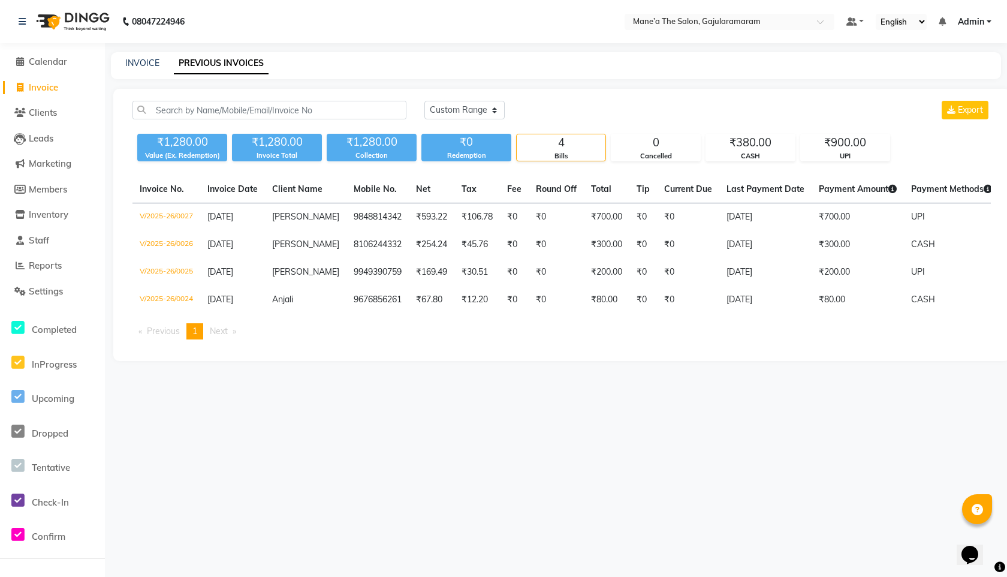
click at [682, 436] on div "08047224946 Select Location × Mane’a The Salon, Gajularamaram Default Panel My …" at bounding box center [503, 288] width 1007 height 577
click at [53, 283] on li "Settings" at bounding box center [52, 292] width 105 height 26
click at [55, 293] on span "Settings" at bounding box center [46, 290] width 34 height 11
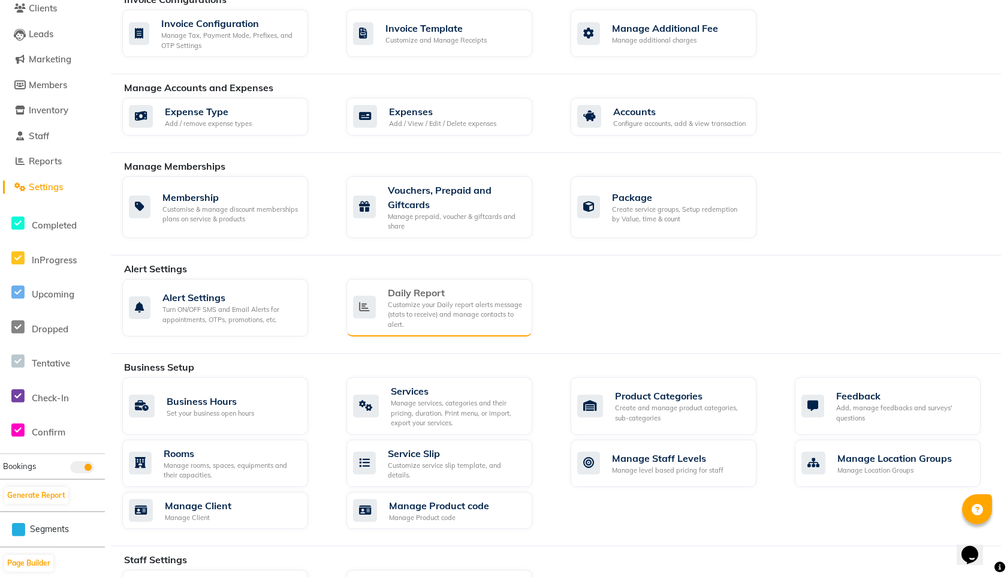
scroll to position [103, 0]
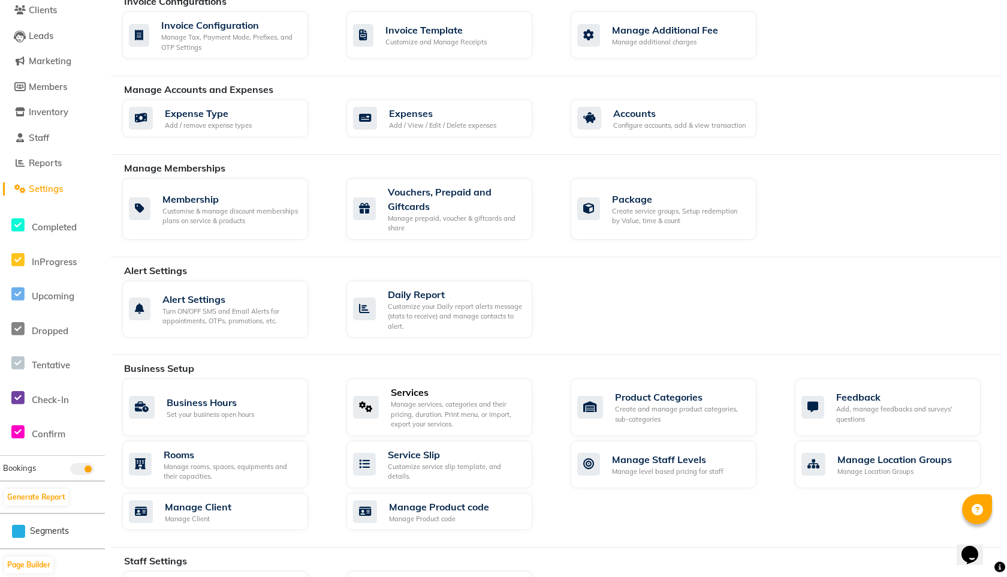
click at [413, 403] on div "Manage services, categories and their pricing, duration. Print menu, or import,…" at bounding box center [457, 414] width 132 height 30
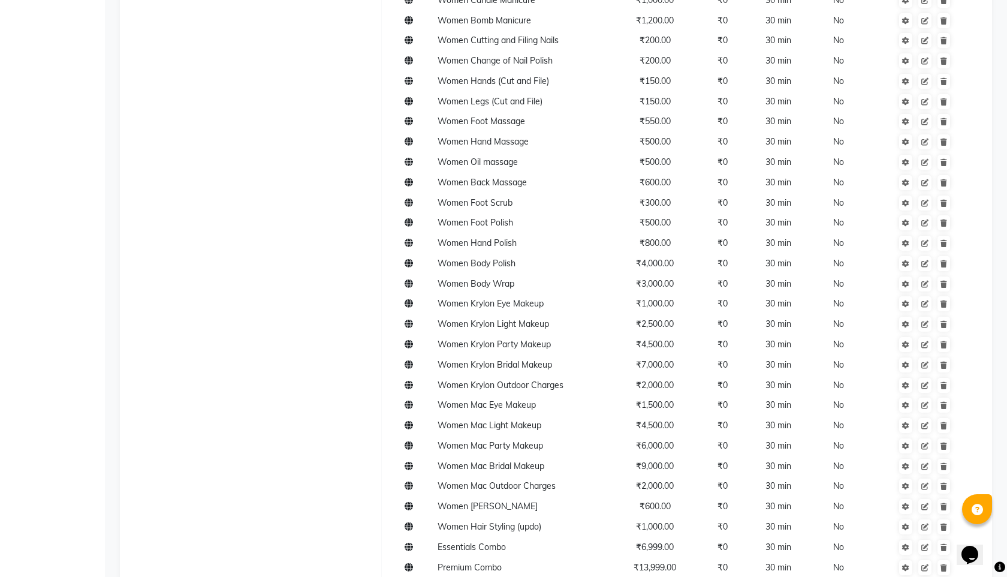
scroll to position [4308, 0]
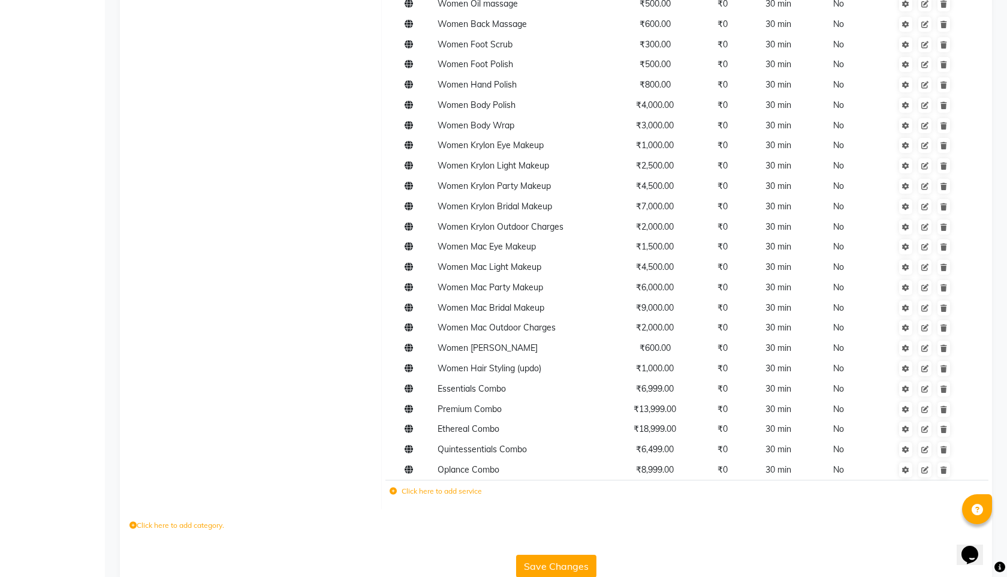
click at [464, 486] on label "Click here to add service" at bounding box center [436, 491] width 92 height 11
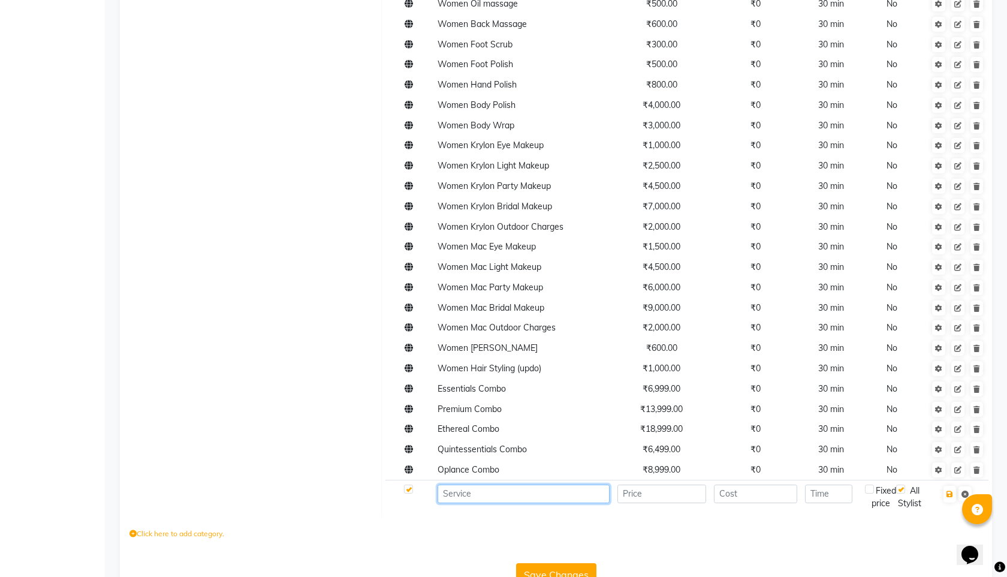
click at [532, 484] on input at bounding box center [524, 493] width 172 height 19
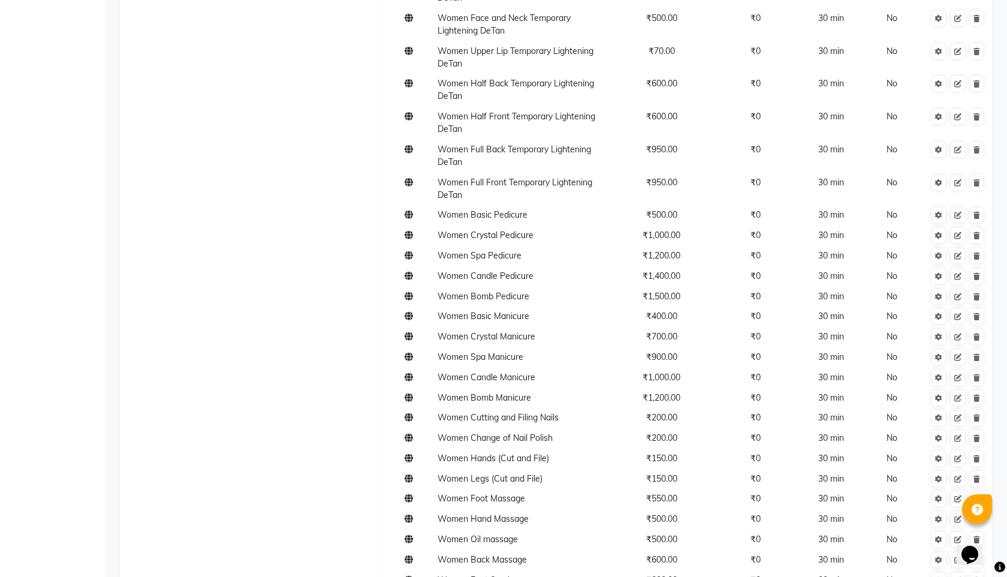
scroll to position [3788, 0]
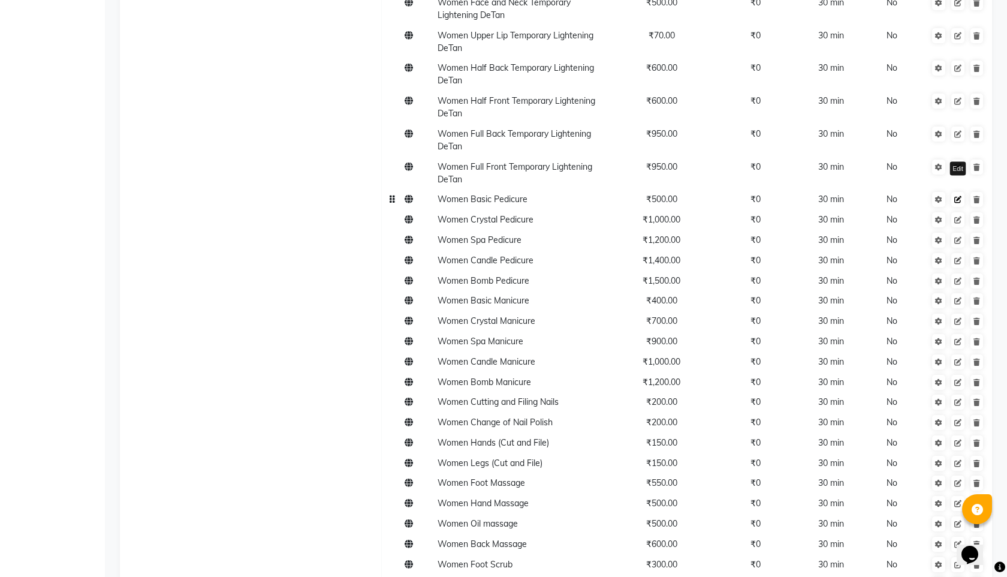
click at [958, 192] on link at bounding box center [957, 199] width 13 height 15
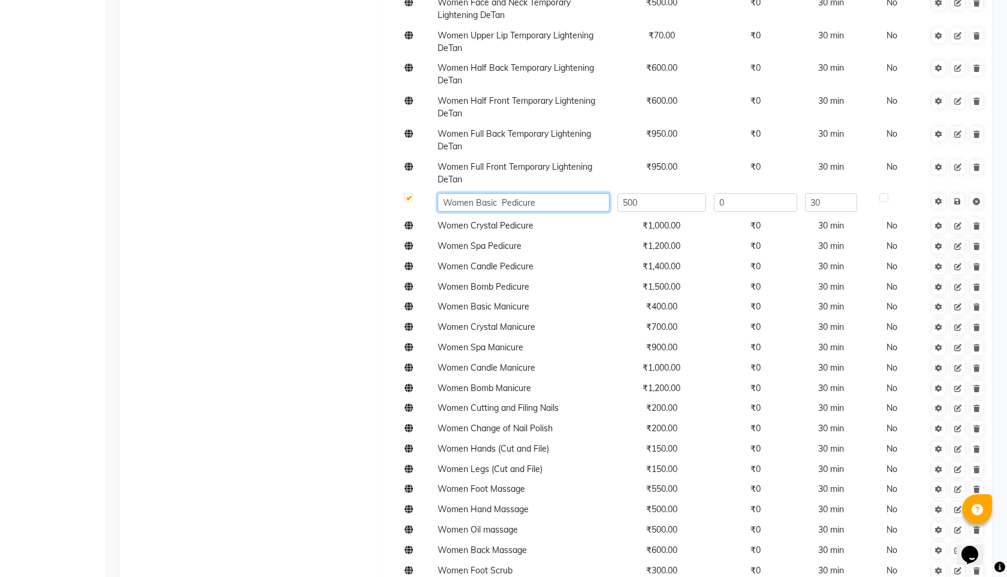
click at [474, 193] on input "Women Basic Pedicure" at bounding box center [524, 202] width 172 height 19
type input "Basic Pedicure"
click at [962, 194] on link at bounding box center [957, 201] width 13 height 15
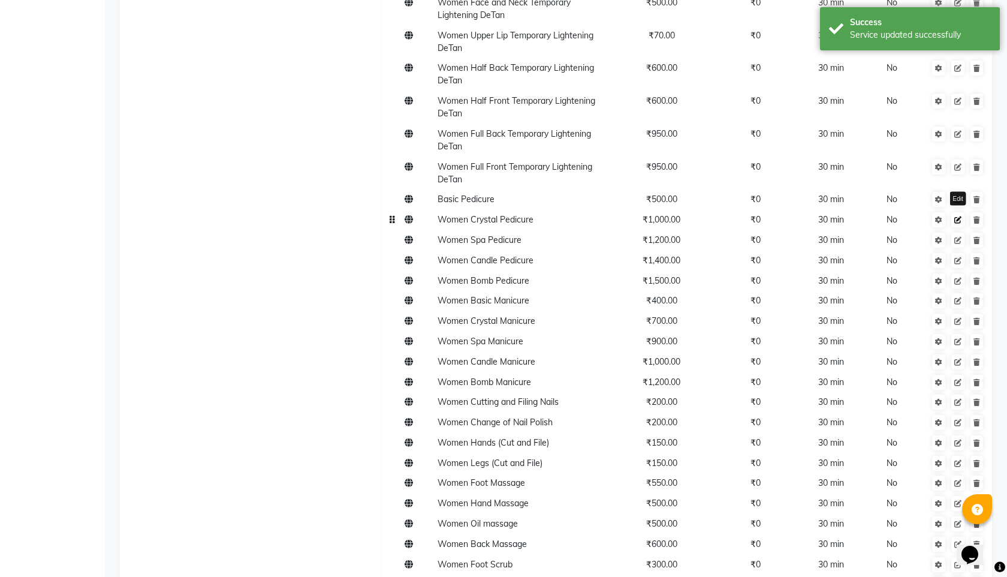
click at [955, 216] on icon at bounding box center [957, 219] width 7 height 7
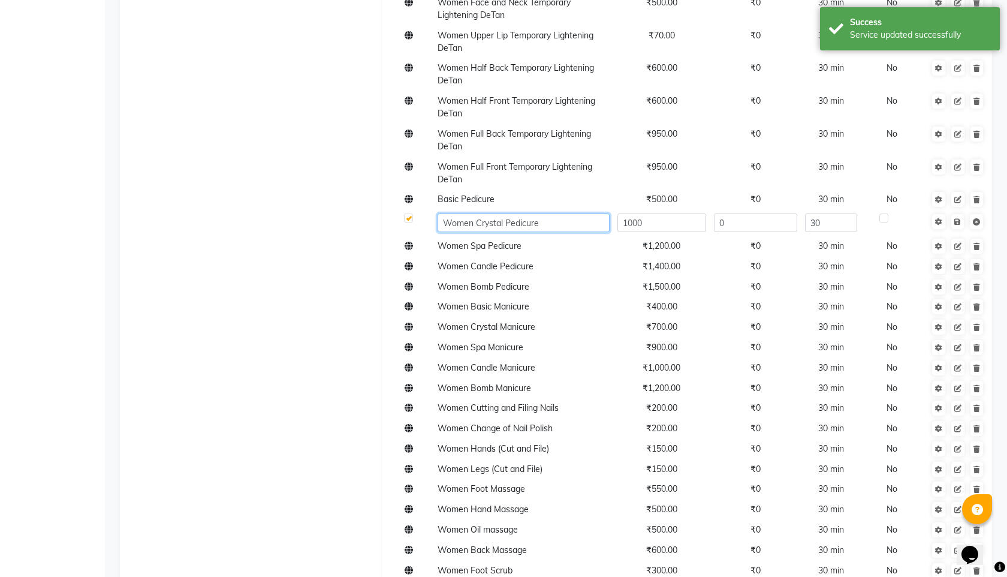
click at [474, 213] on input "Women Crystal Pedicure" at bounding box center [524, 222] width 172 height 19
type input "Crystal Pedicure"
click at [958, 218] on icon at bounding box center [957, 221] width 7 height 7
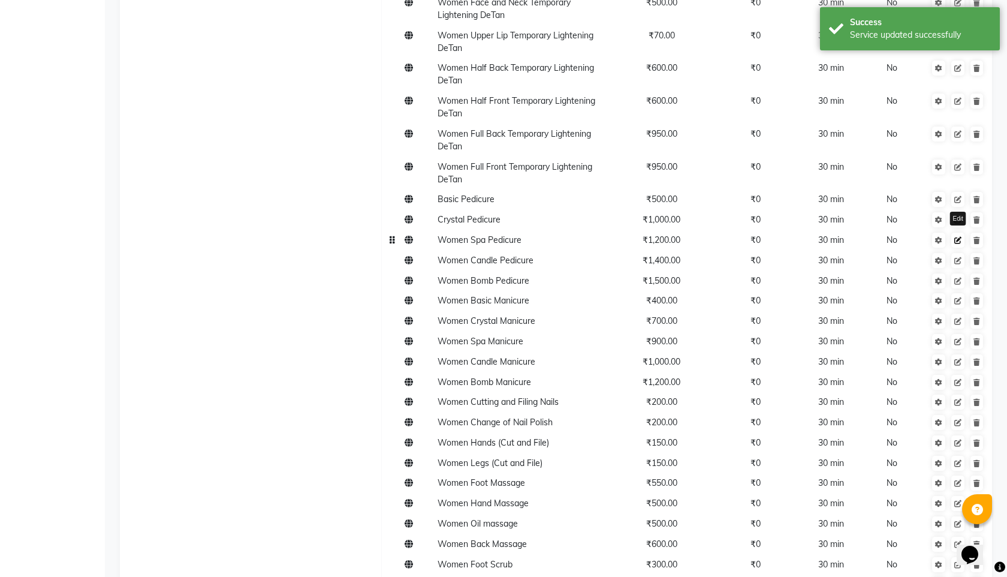
click at [961, 237] on icon at bounding box center [957, 240] width 7 height 7
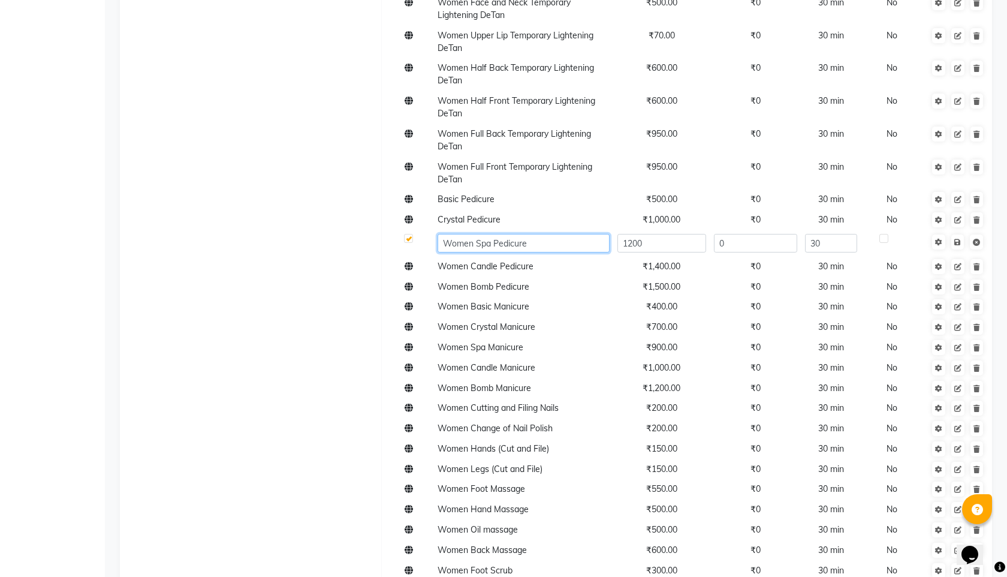
click at [477, 234] on input "Women Spa Pedicure" at bounding box center [524, 243] width 172 height 19
type input "Spa Pedicure"
click at [961, 234] on link at bounding box center [957, 241] width 13 height 15
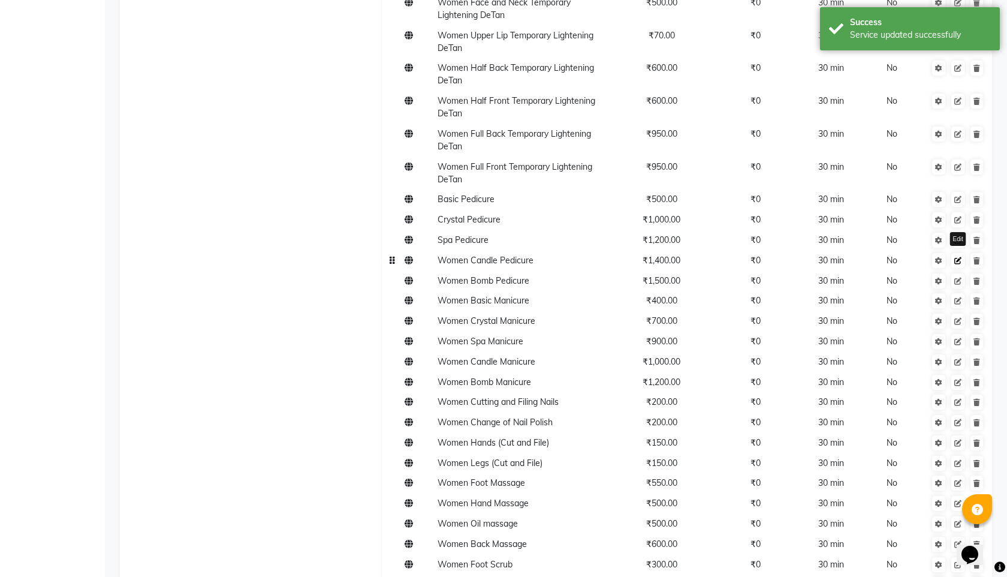
click at [963, 253] on link at bounding box center [957, 260] width 13 height 15
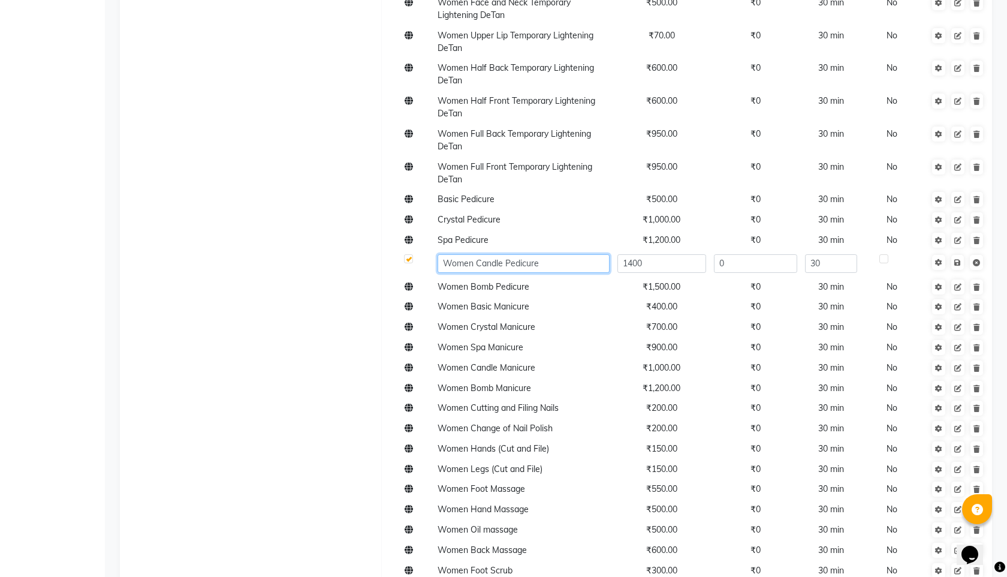
click at [478, 254] on input "Women Candle Pedicure" at bounding box center [524, 263] width 172 height 19
type input "Candle Pedicure"
click at [960, 259] on icon at bounding box center [957, 262] width 7 height 7
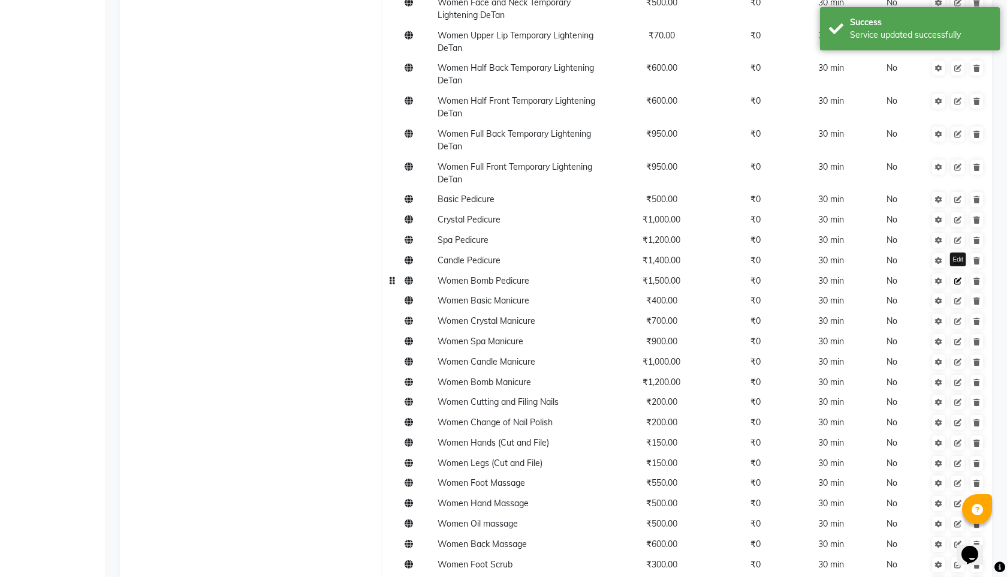
click at [961, 273] on link at bounding box center [957, 280] width 13 height 15
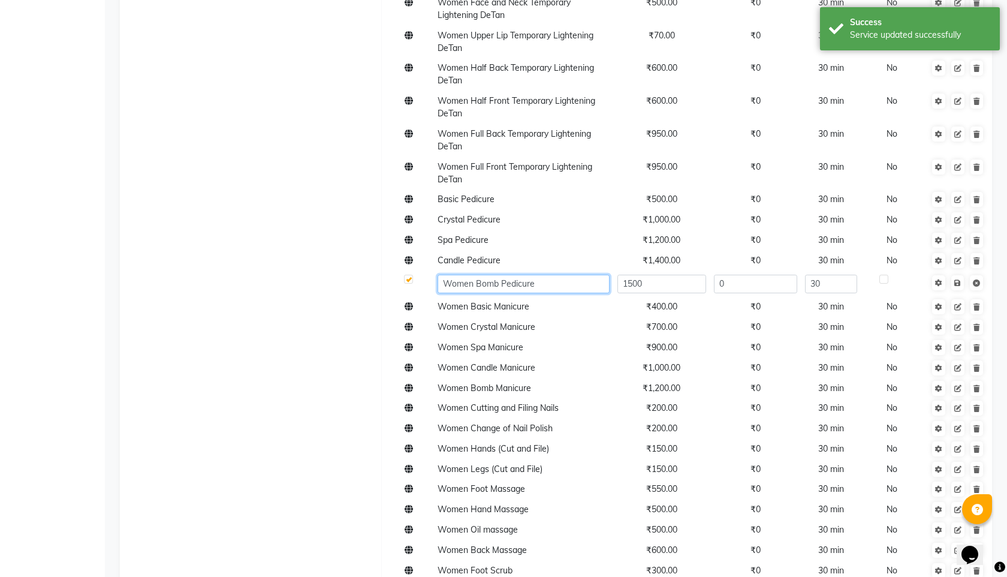
click at [475, 275] on input "Women Bomb Pedicure" at bounding box center [524, 284] width 172 height 19
type input "Bomb Pedicure"
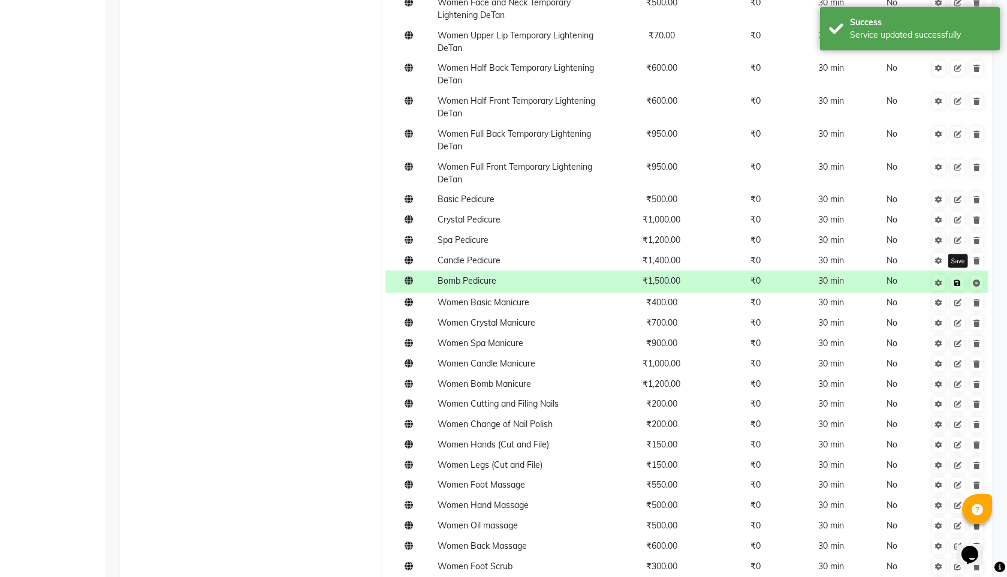
click at [958, 279] on icon at bounding box center [957, 282] width 7 height 7
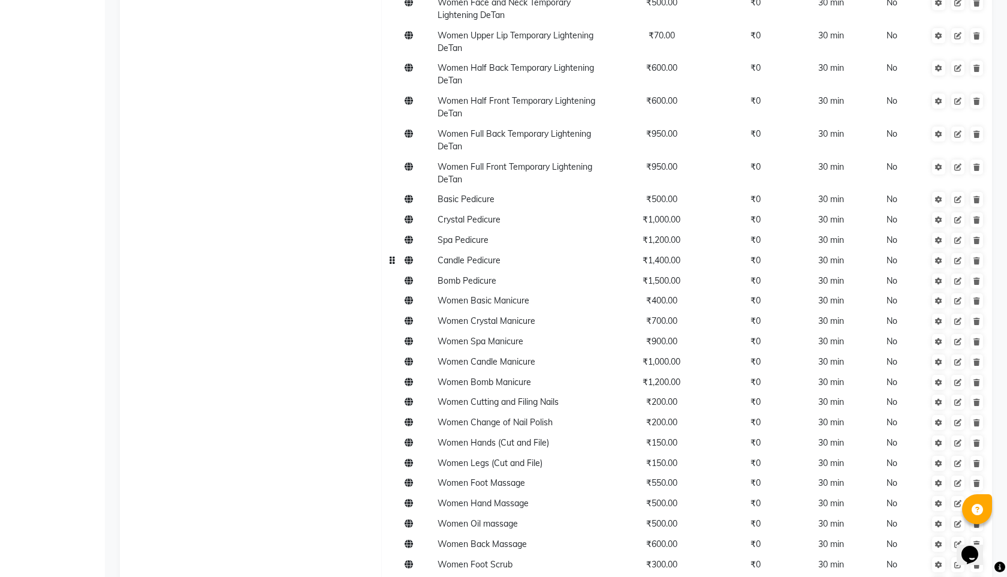
scroll to position [4329, 0]
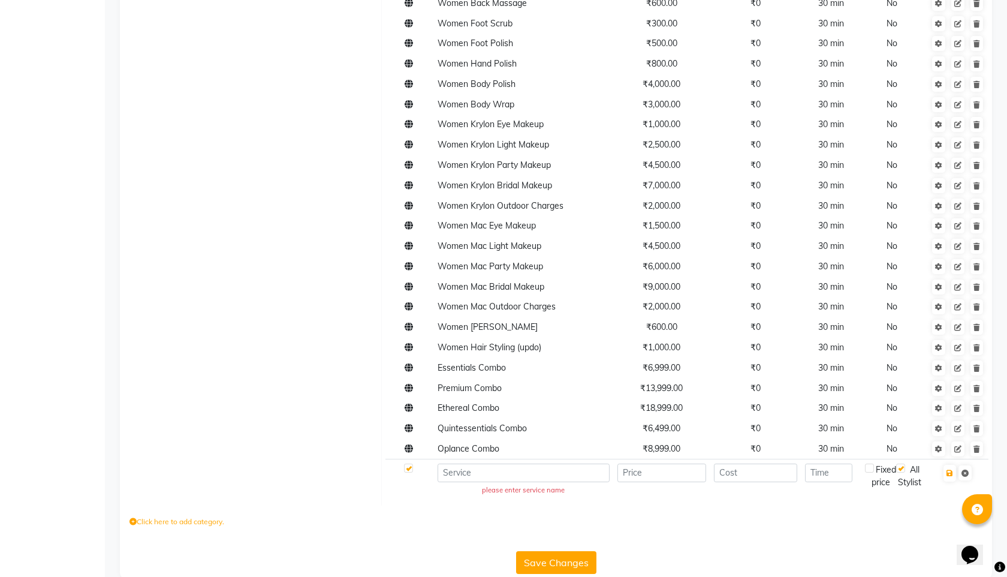
click at [553, 551] on button "Save Changes" at bounding box center [556, 562] width 80 height 23
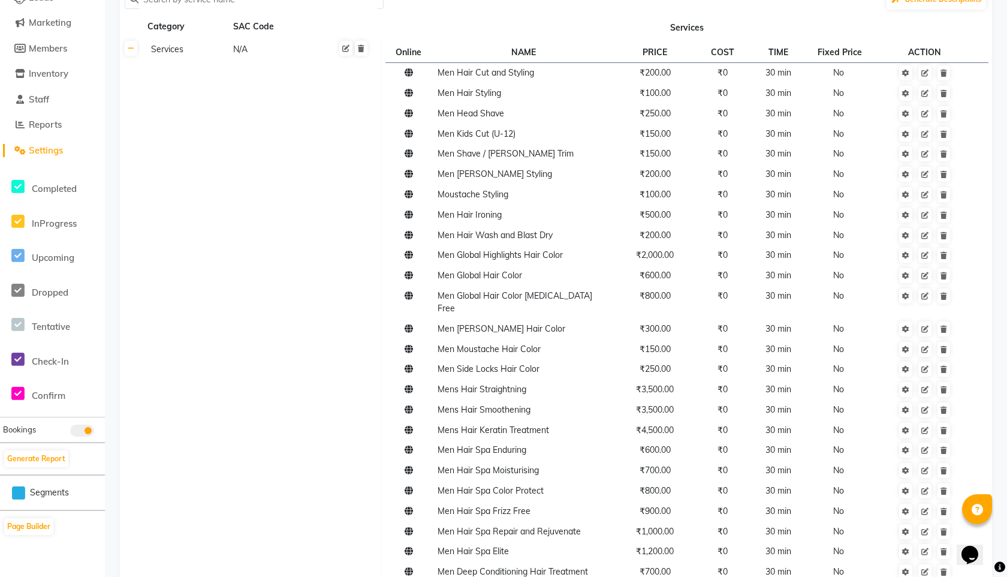
scroll to position [0, 0]
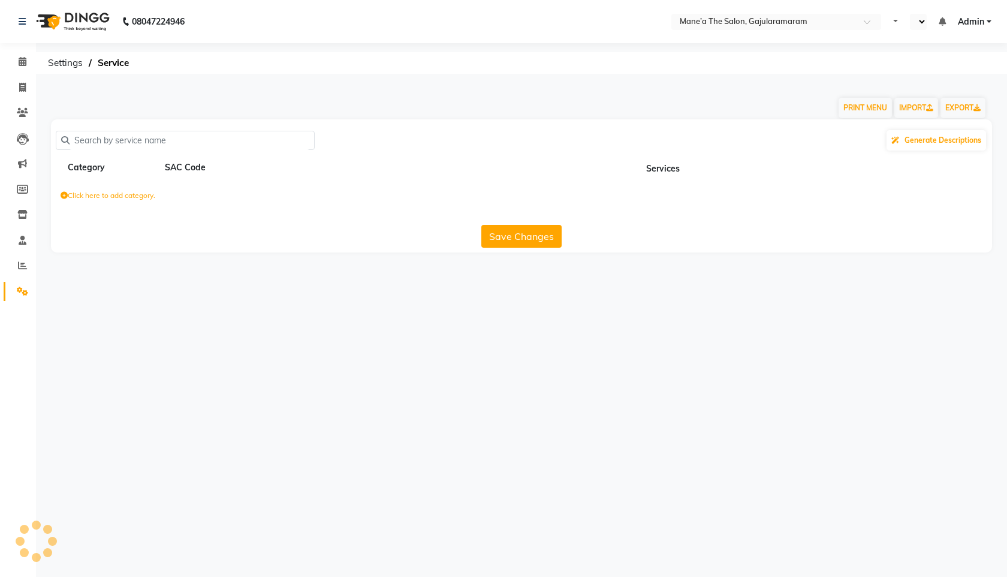
select select "en"
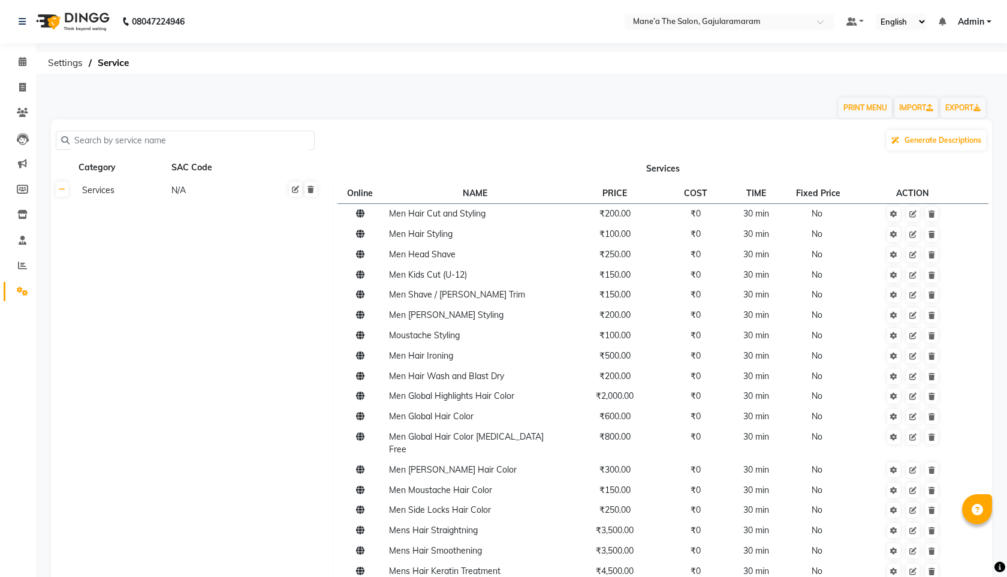
click at [18, 76] on li "Invoice" at bounding box center [18, 88] width 36 height 26
click at [19, 83] on span at bounding box center [22, 88] width 21 height 14
select select "service"
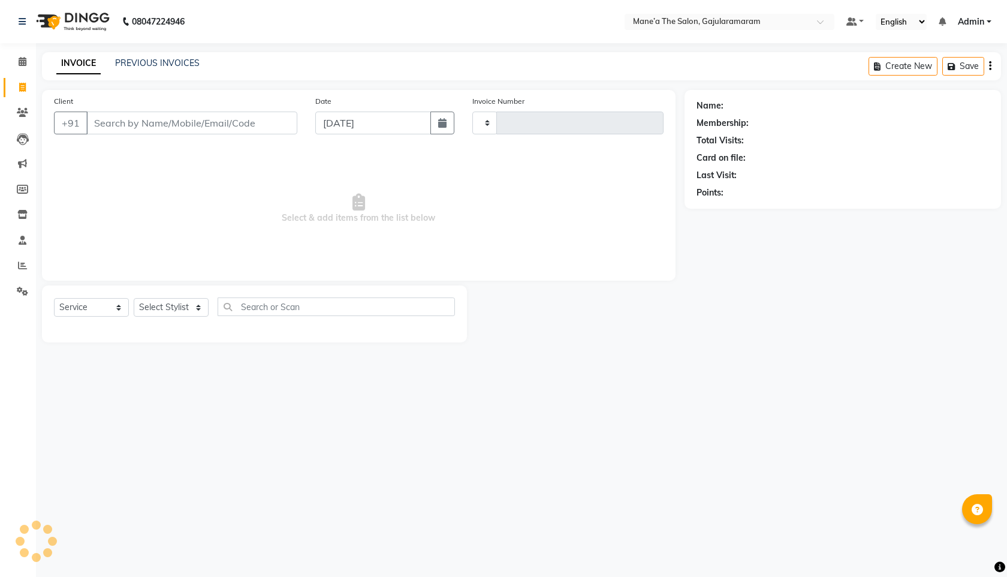
type input "0028"
select select "8725"
click at [20, 67] on span at bounding box center [22, 62] width 21 height 14
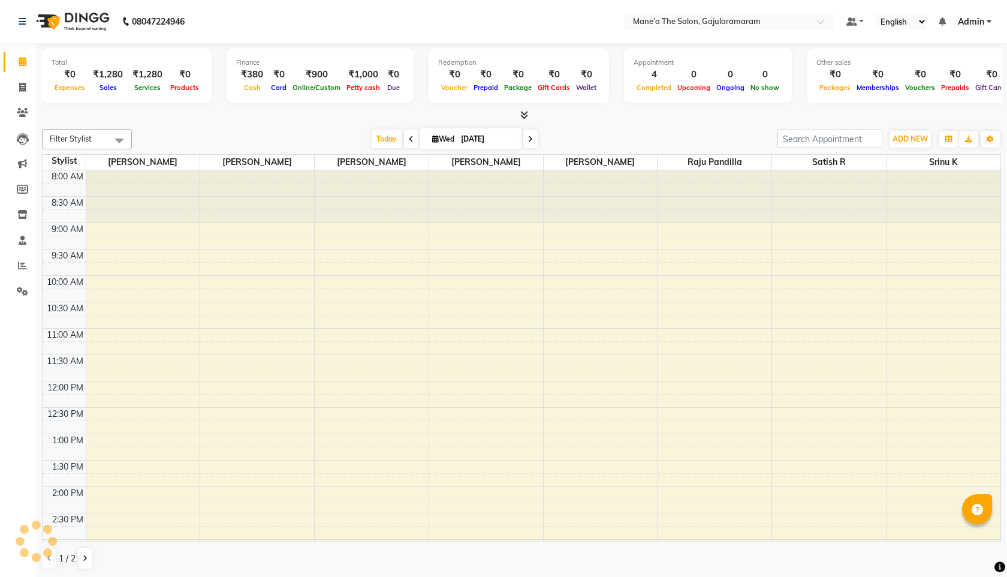
scroll to position [1, 0]
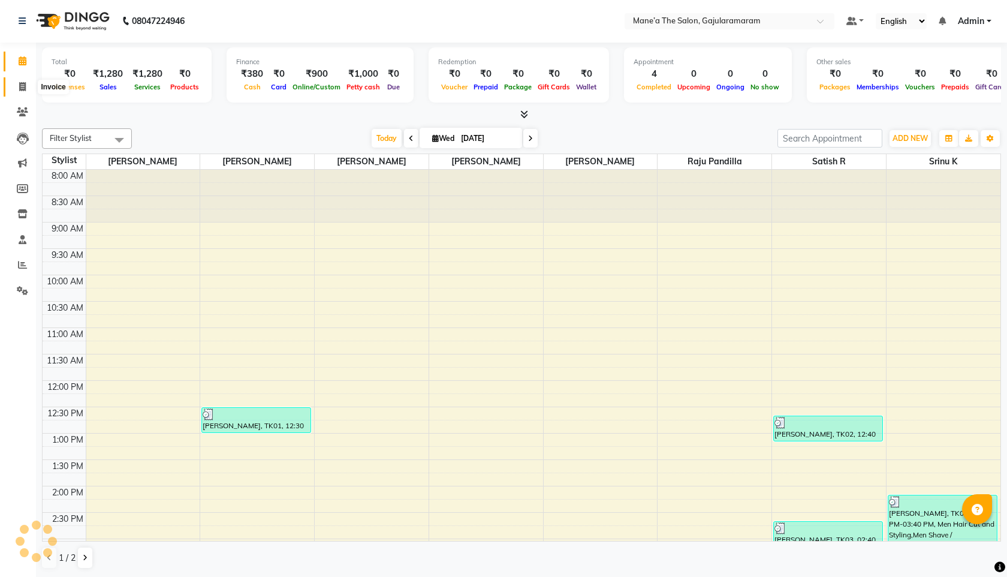
click at [19, 92] on span at bounding box center [22, 87] width 21 height 14
select select "service"
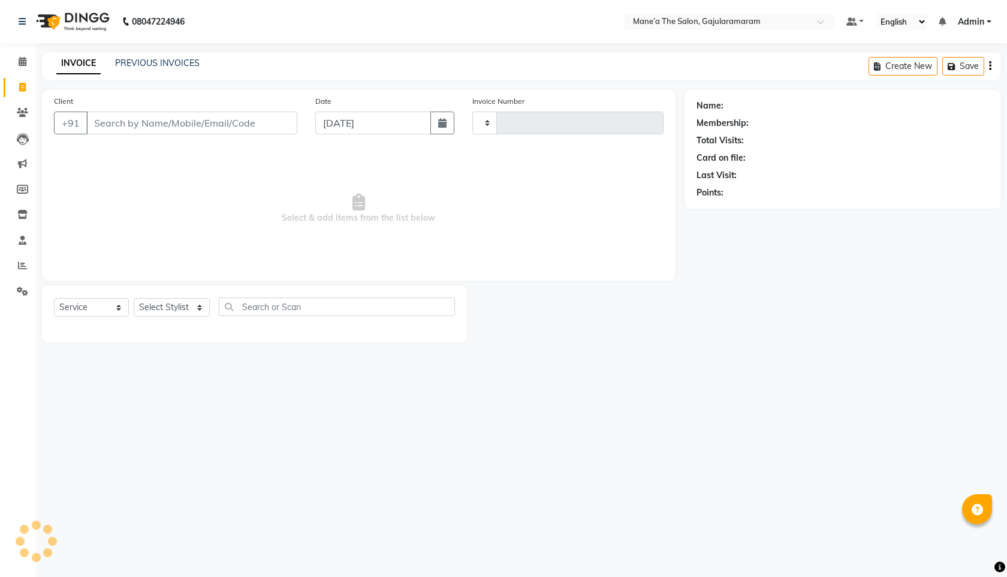
click at [189, 118] on input "Client" at bounding box center [191, 122] width 211 height 23
type input "0028"
select select "8725"
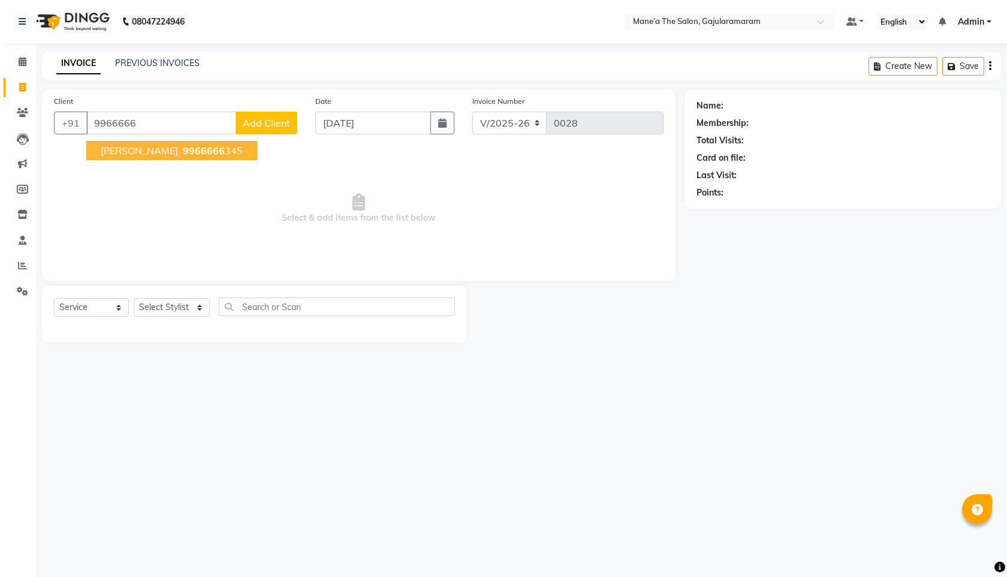
click at [178, 144] on button "[PERSON_NAME] 9966666 345" at bounding box center [171, 150] width 171 height 19
type input "9966666345"
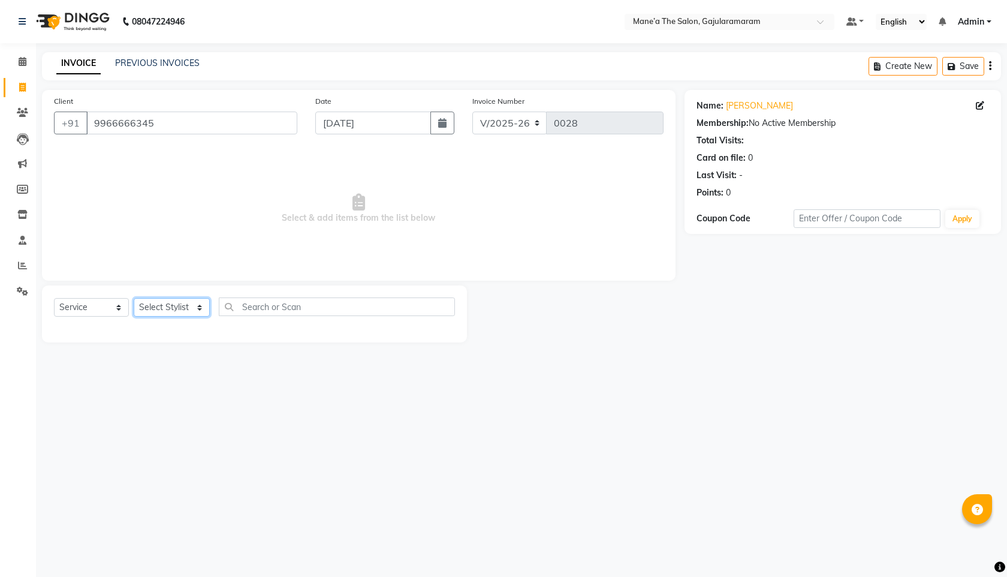
click at [154, 308] on select "Select Stylist Admin Front Desk [PERSON_NAME] Ch ⁠[PERSON_NAME] Raju Pandilla […" at bounding box center [172, 307] width 76 height 19
select select "88635"
click at [134, 298] on select "Select Stylist Admin Front Desk [PERSON_NAME] Ch ⁠[PERSON_NAME] Raju Pandilla […" at bounding box center [172, 307] width 76 height 19
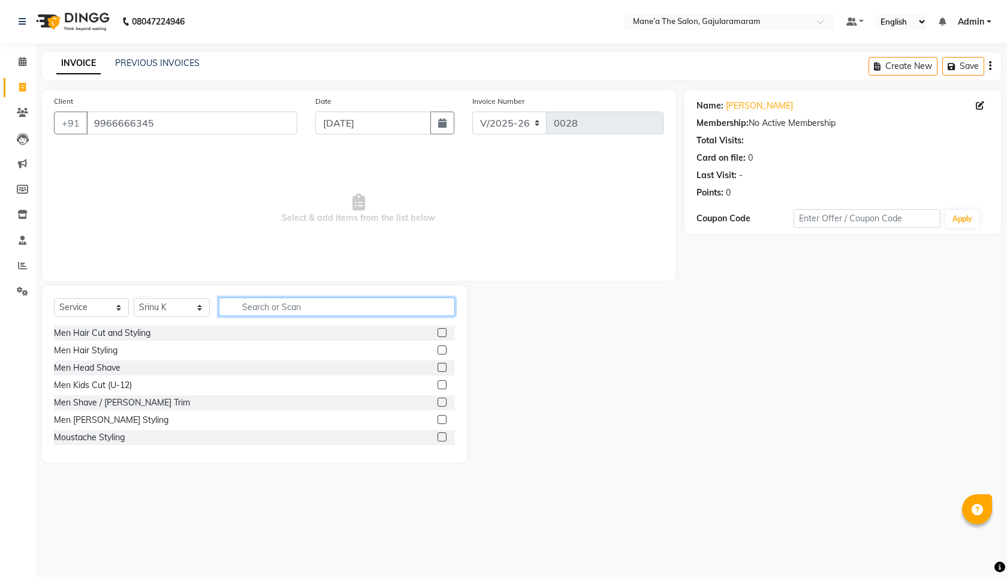
click at [267, 301] on input "text" at bounding box center [337, 306] width 236 height 19
type input "PED"
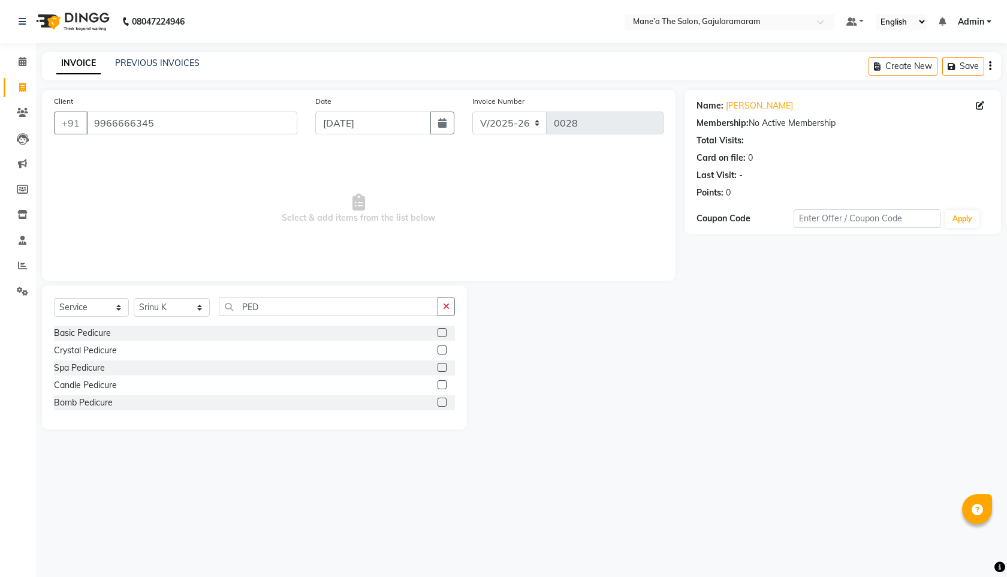
click at [442, 331] on label at bounding box center [442, 332] width 9 height 9
click at [442, 331] on input "checkbox" at bounding box center [442, 333] width 8 height 8
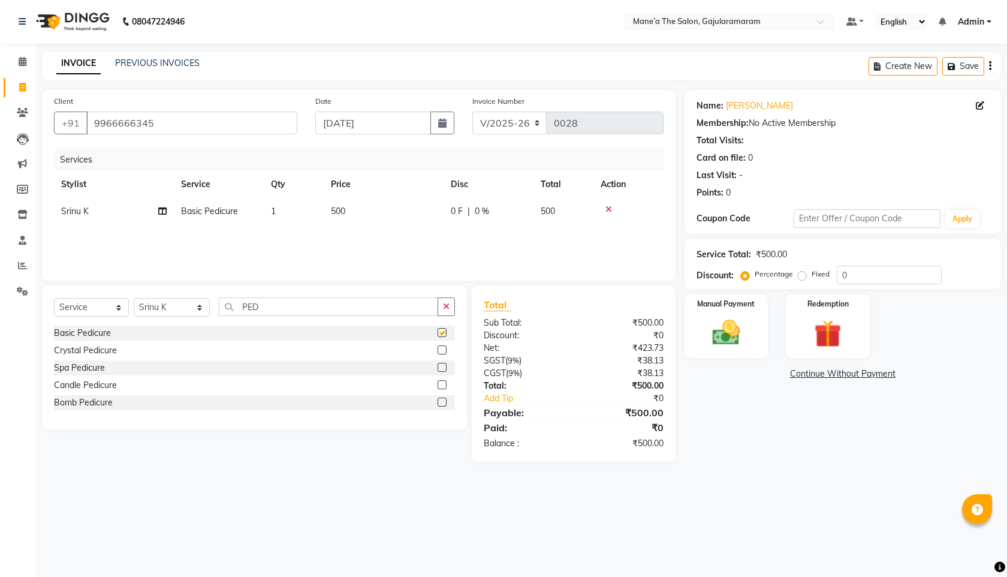
checkbox input "false"
click at [409, 303] on input "PED" at bounding box center [328, 306] width 219 height 19
type input "PE"
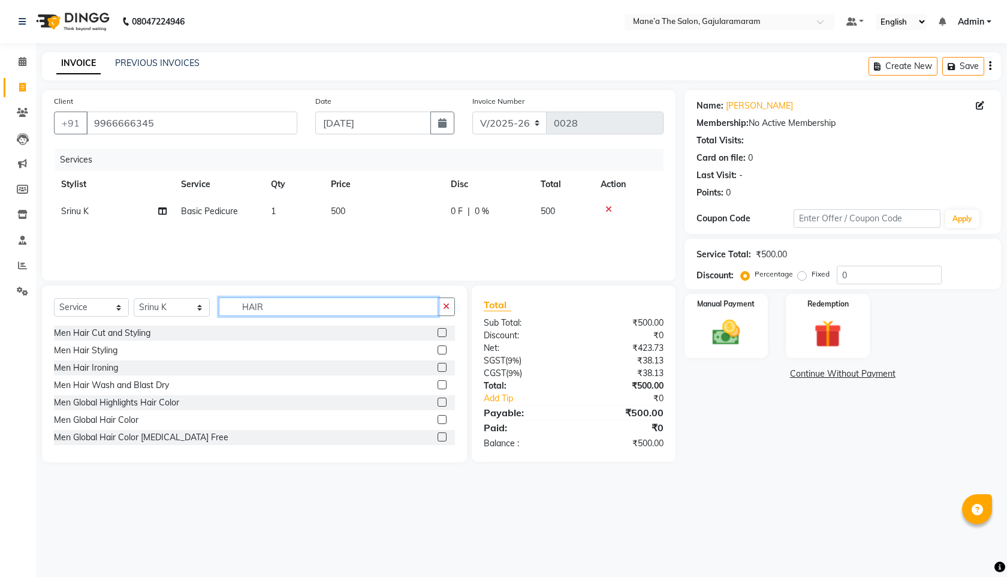
type input "HAIR"
click at [402, 328] on div "Men Hair Cut and Styling" at bounding box center [254, 332] width 401 height 15
click at [447, 336] on div at bounding box center [446, 332] width 17 height 15
click at [445, 336] on label at bounding box center [442, 332] width 9 height 9
click at [445, 336] on input "checkbox" at bounding box center [442, 333] width 8 height 8
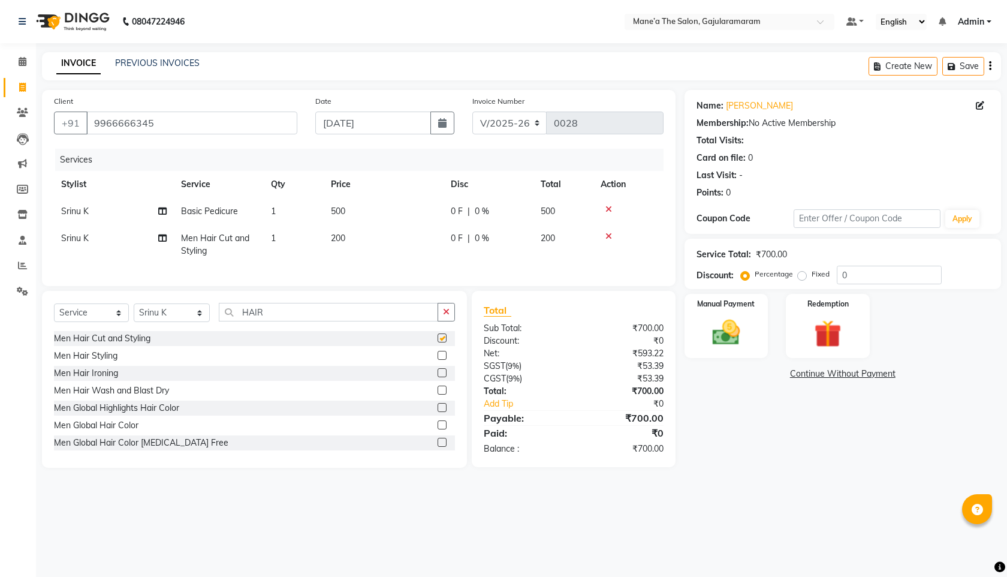
checkbox input "false"
click at [305, 314] on input "HAIR" at bounding box center [328, 312] width 219 height 19
type input "H"
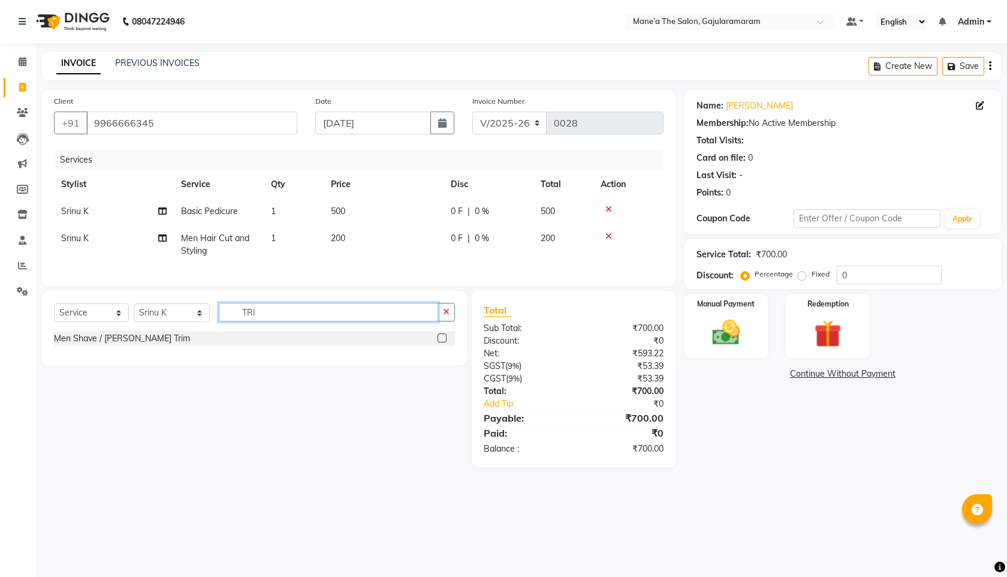
type input "TRI"
click at [257, 340] on div "Men Shave / [PERSON_NAME] Trim" at bounding box center [254, 338] width 401 height 15
click at [448, 328] on div "Select Service Product Membership Package Voucher Prepaid Gift Card Select Styl…" at bounding box center [254, 317] width 401 height 28
click at [443, 340] on label at bounding box center [442, 337] width 9 height 9
click at [443, 340] on input "checkbox" at bounding box center [442, 338] width 8 height 8
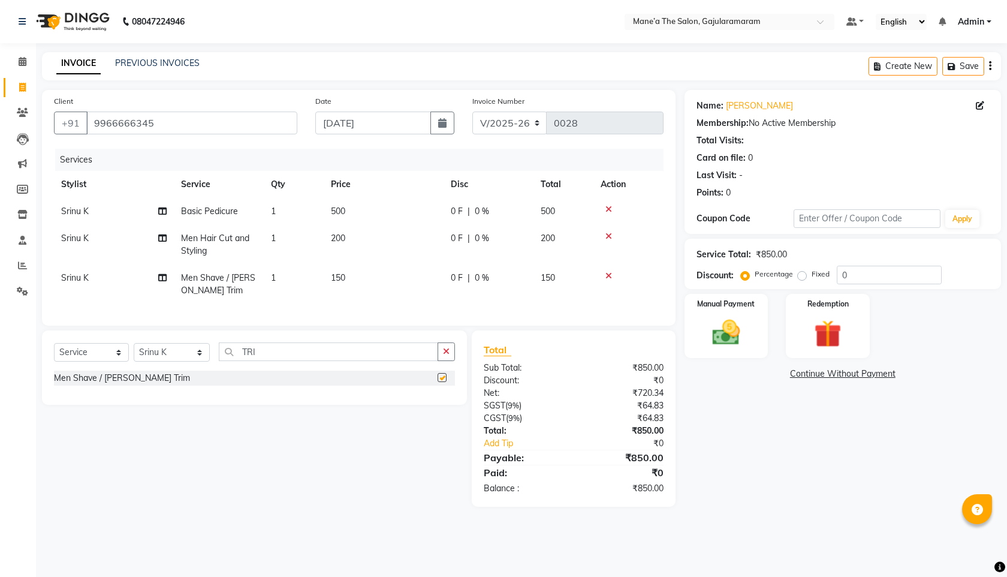
checkbox input "false"
click at [456, 270] on td "0 F | 0 %" at bounding box center [489, 284] width 90 height 40
select select "88635"
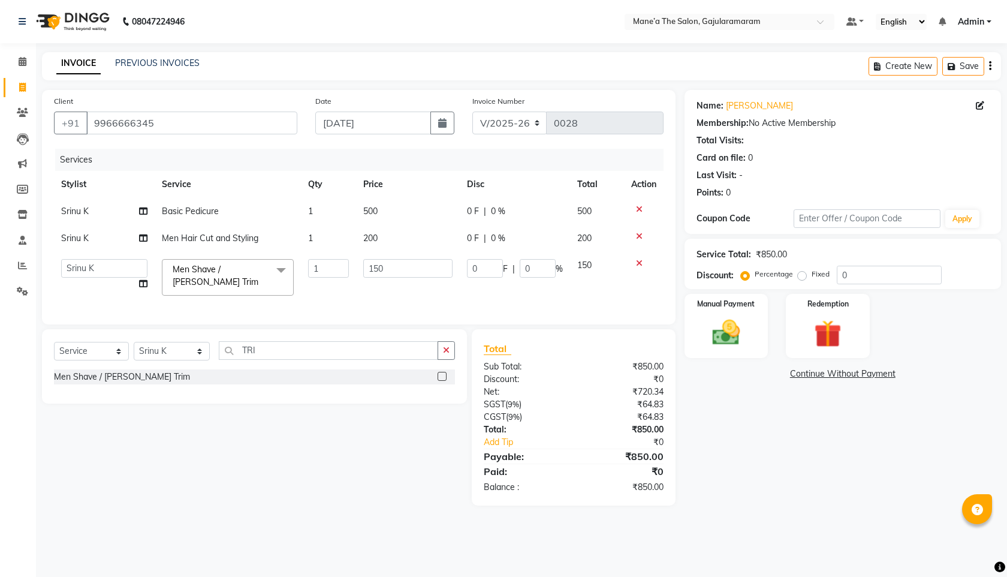
click at [456, 279] on td "150" at bounding box center [407, 277] width 103 height 51
click at [492, 268] on input "0" at bounding box center [485, 268] width 36 height 19
type input "50"
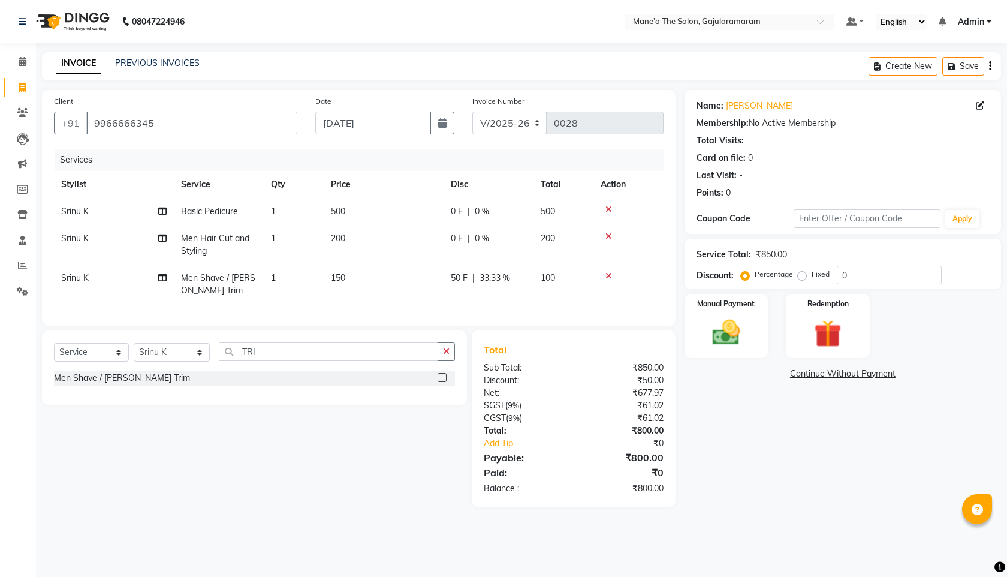
click at [644, 316] on div "Client [PHONE_NUMBER] Date [DATE] Invoice Number V/2025 V/[PHONE_NUMBER] Servic…" at bounding box center [359, 208] width 634 height 236
click at [725, 332] on img at bounding box center [726, 332] width 47 height 33
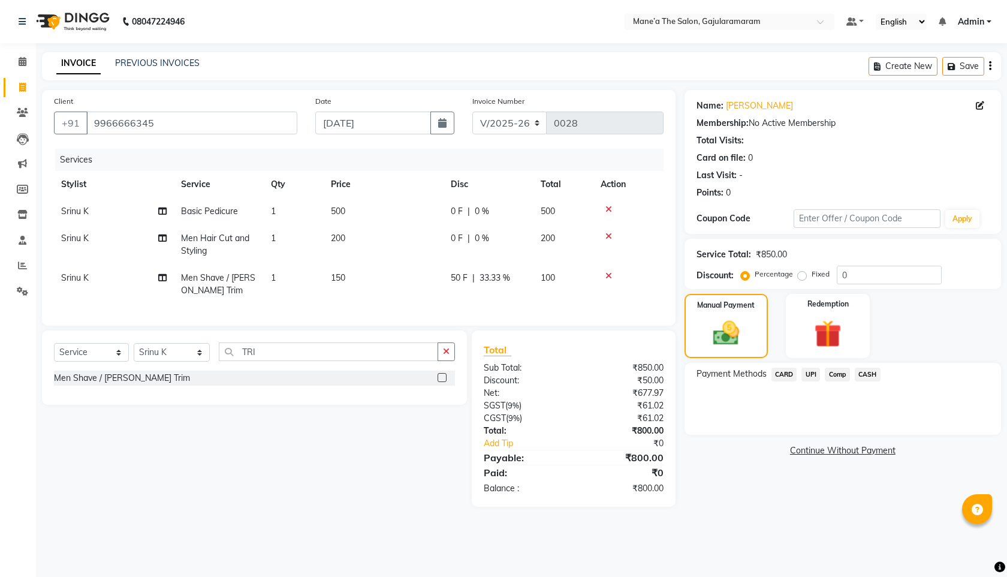
click at [811, 374] on span "UPI" at bounding box center [810, 374] width 19 height 14
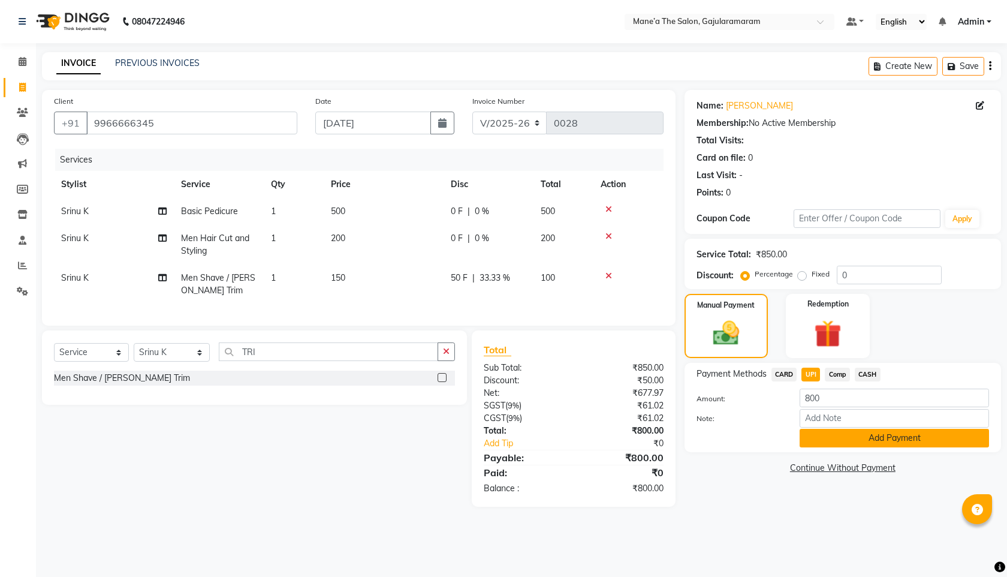
click at [839, 440] on button "Add Payment" at bounding box center [894, 438] width 189 height 19
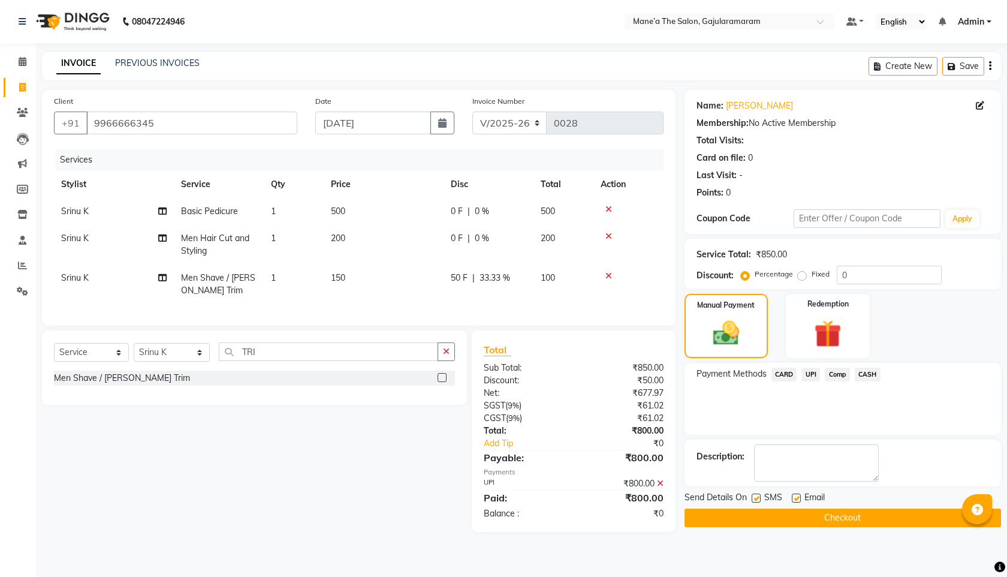
drag, startPoint x: 770, startPoint y: 516, endPoint x: 683, endPoint y: 437, distance: 117.1
click at [770, 516] on button "Checkout" at bounding box center [843, 517] width 316 height 19
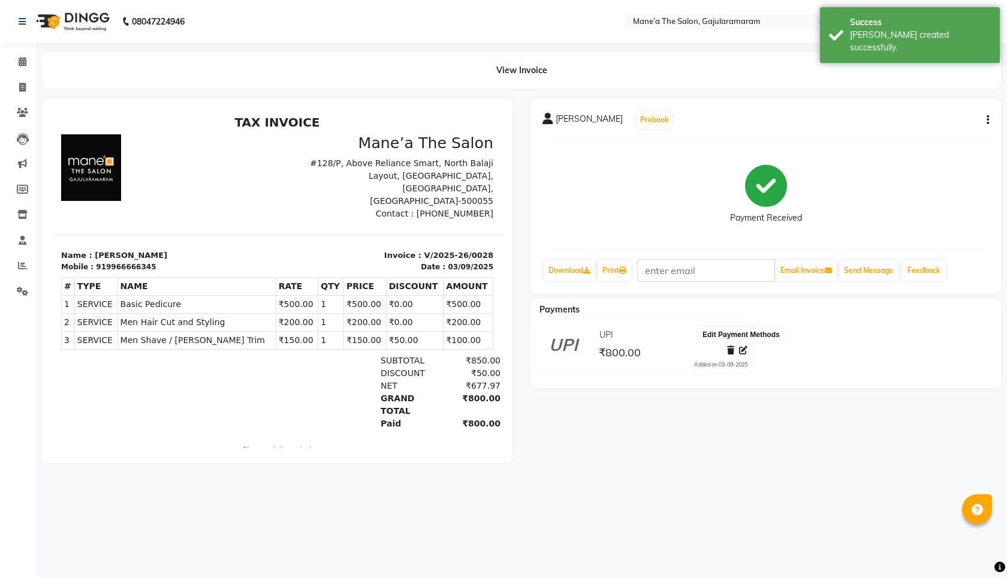
click at [744, 352] on icon at bounding box center [743, 350] width 8 height 8
select select "8"
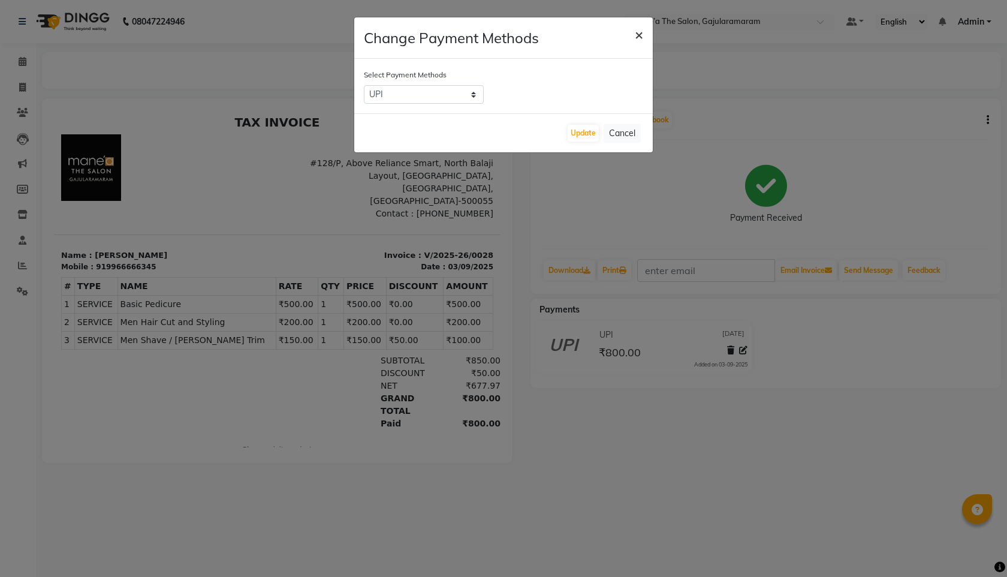
click at [639, 34] on span "×" at bounding box center [639, 34] width 8 height 18
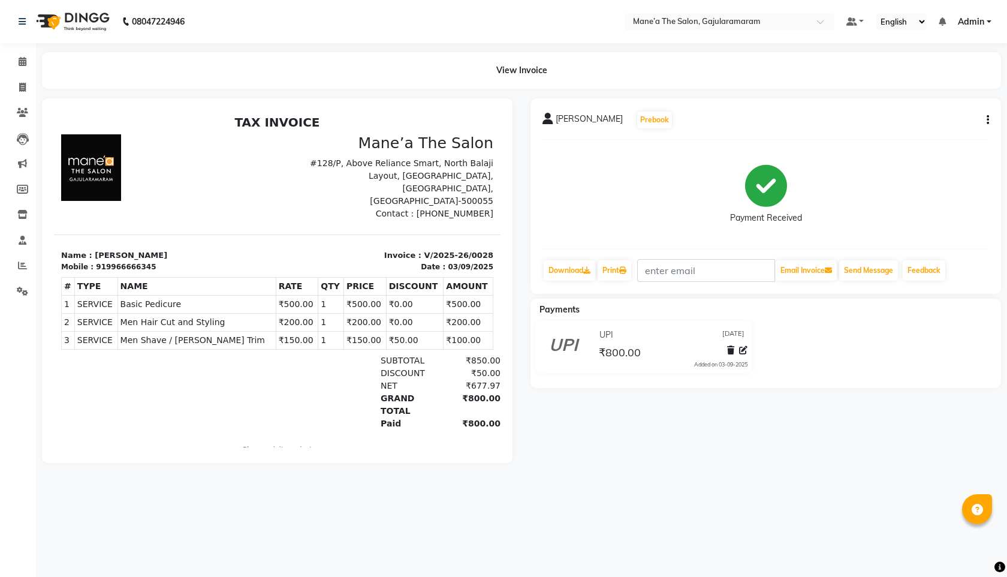
click at [408, 395] on div "GRAND TOTAL" at bounding box center [405, 404] width 64 height 25
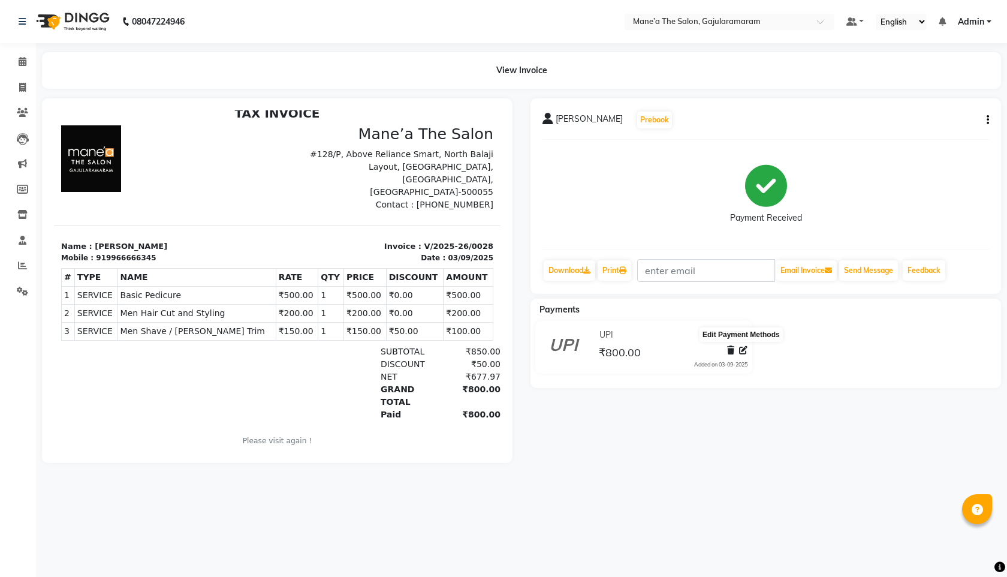
click at [744, 349] on icon at bounding box center [743, 350] width 8 height 8
select select "8"
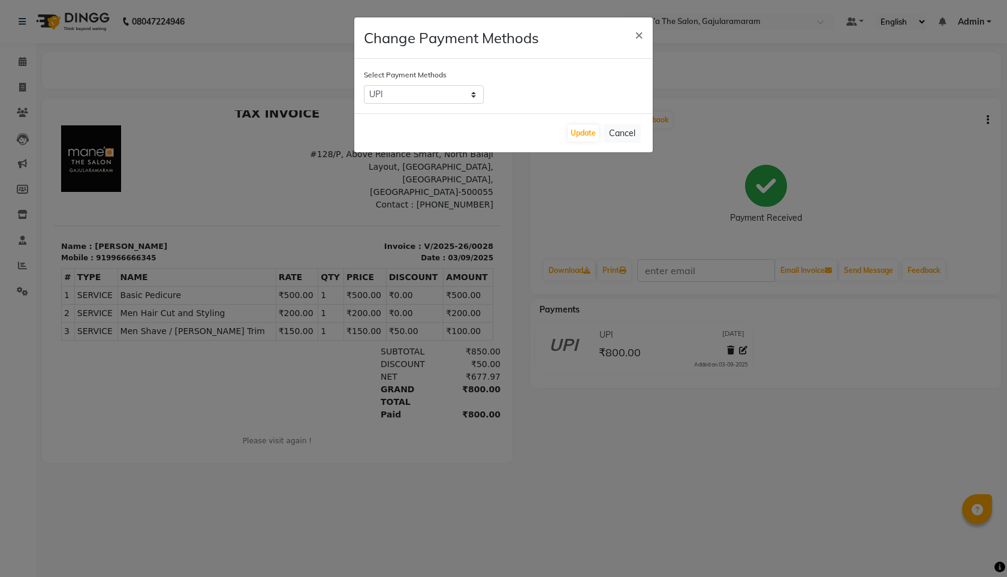
click at [785, 366] on ngb-modal-window "Change Payment Methods × Select Payment Methods CARD UPI Comp CASH Update Cancel" at bounding box center [503, 288] width 1007 height 577
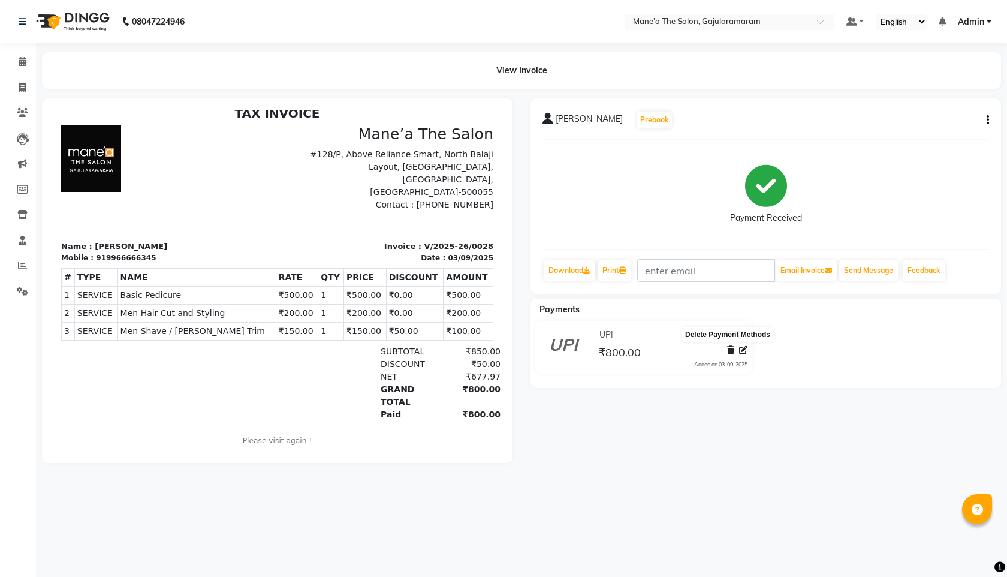
click at [731, 355] on span at bounding box center [730, 350] width 7 height 13
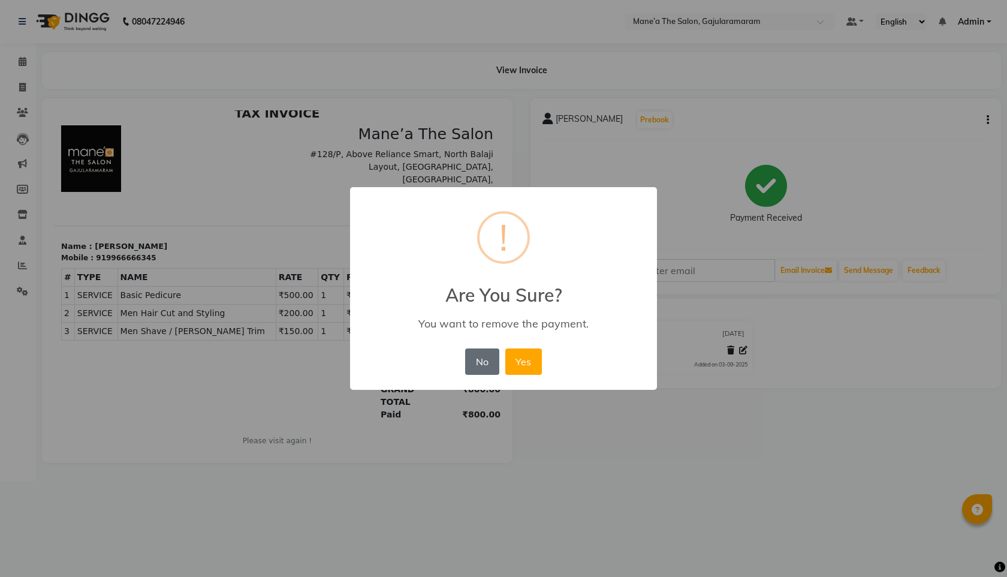
click at [487, 369] on button "No" at bounding box center [482, 361] width 34 height 26
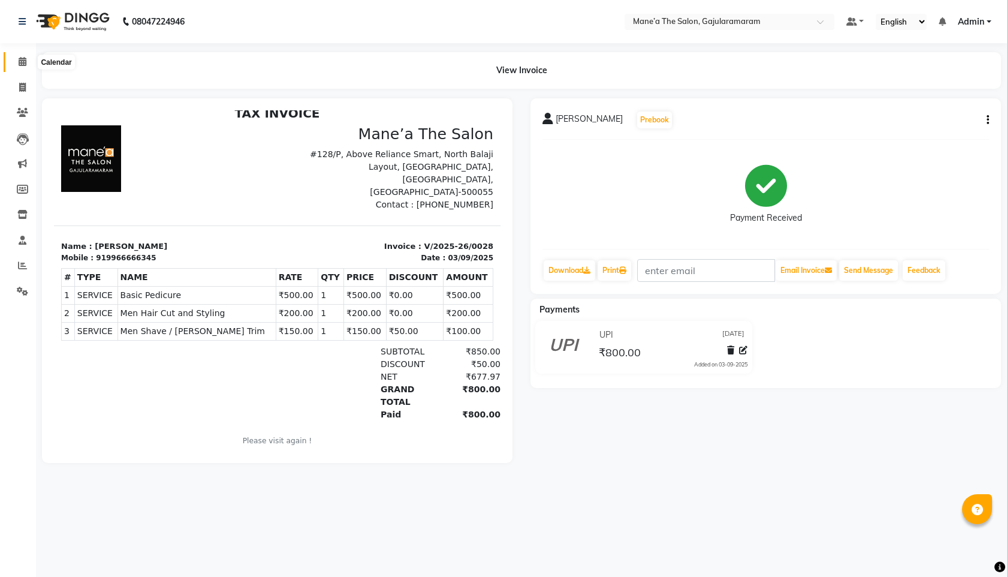
click at [17, 68] on span at bounding box center [22, 62] width 21 height 14
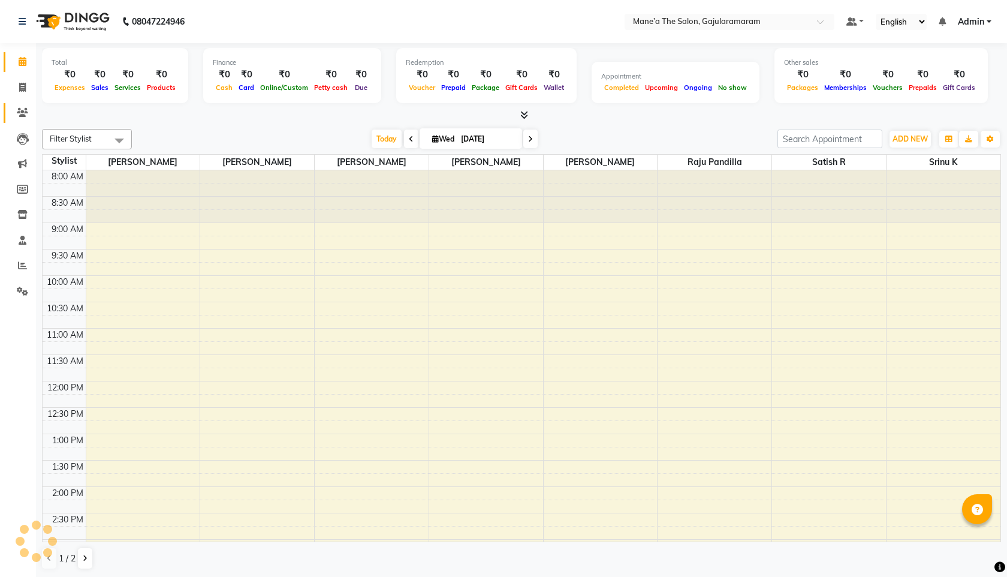
click at [17, 105] on link "Clients" at bounding box center [18, 113] width 29 height 20
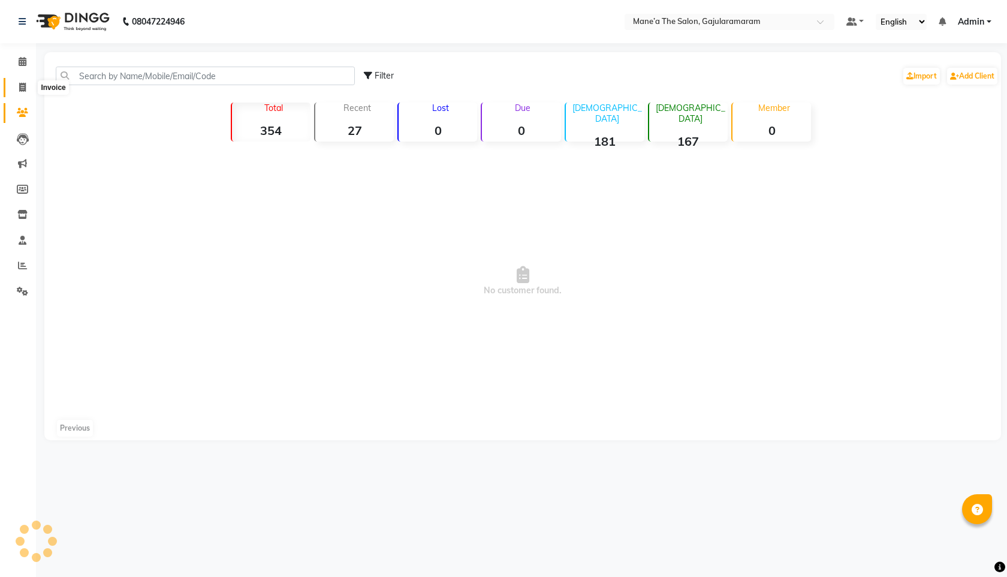
click at [17, 90] on span at bounding box center [22, 88] width 21 height 14
select select "service"
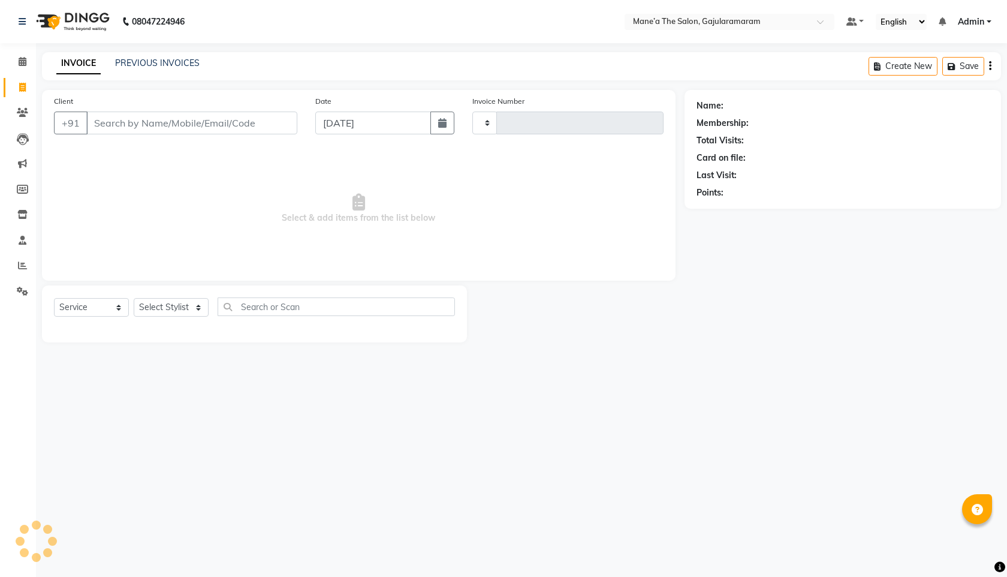
type input "0029"
select select "8725"
click at [18, 119] on span at bounding box center [22, 113] width 21 height 14
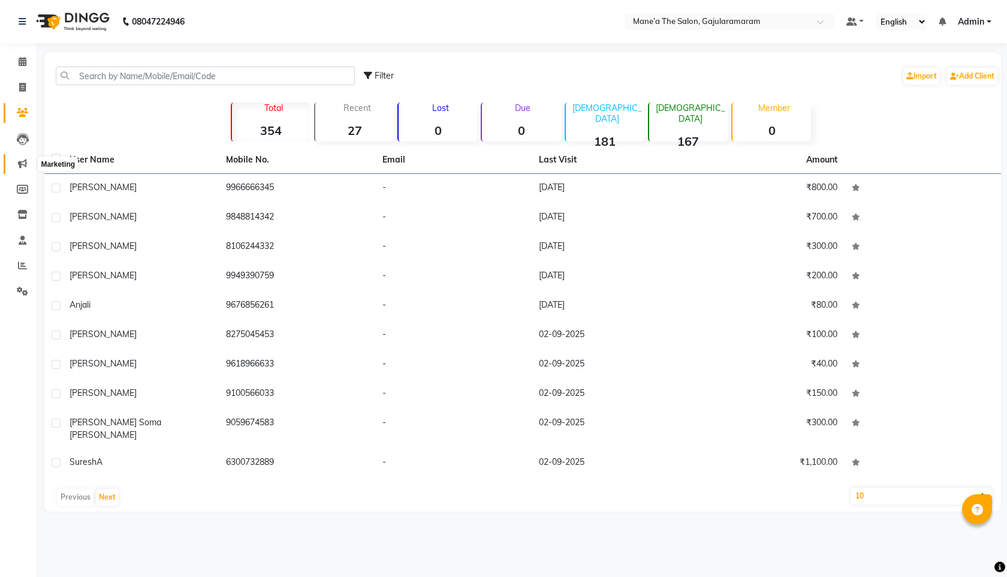
click at [19, 170] on span at bounding box center [22, 164] width 21 height 14
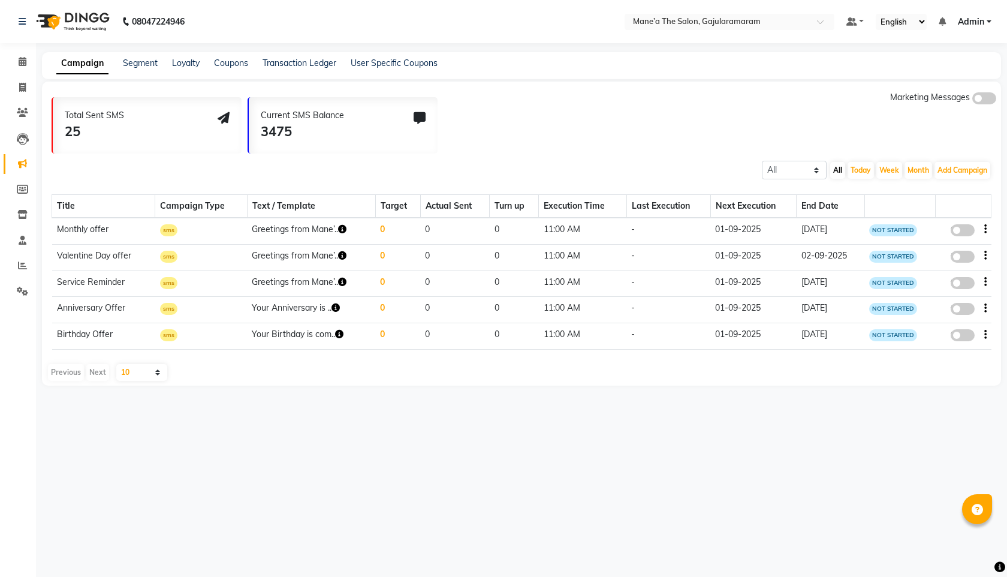
click at [19, 154] on link "Marketing" at bounding box center [18, 164] width 29 height 20
click at [19, 135] on icon at bounding box center [23, 139] width 12 height 12
